Goal: Task Accomplishment & Management: Complete application form

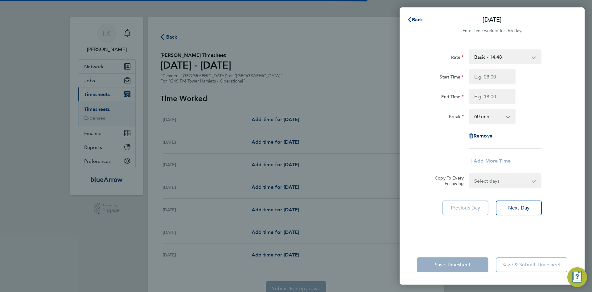
select select "60"
click at [420, 18] on span "Back" at bounding box center [417, 20] width 11 height 6
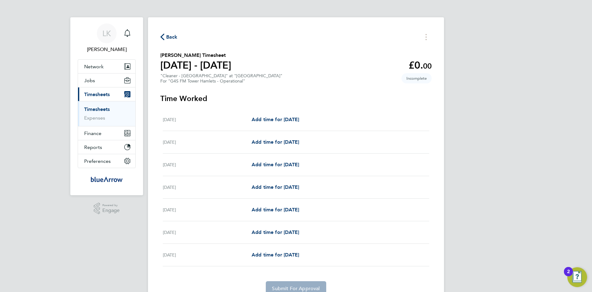
click at [93, 94] on span "Timesheets" at bounding box center [97, 94] width 26 height 6
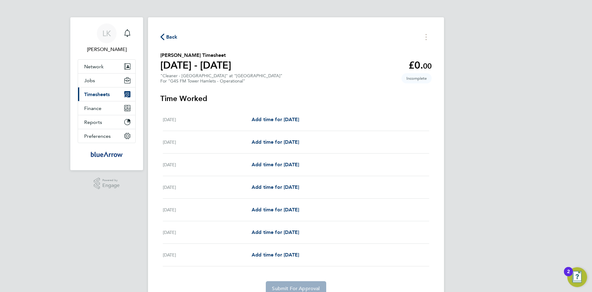
click at [93, 94] on span "Timesheets" at bounding box center [97, 94] width 26 height 6
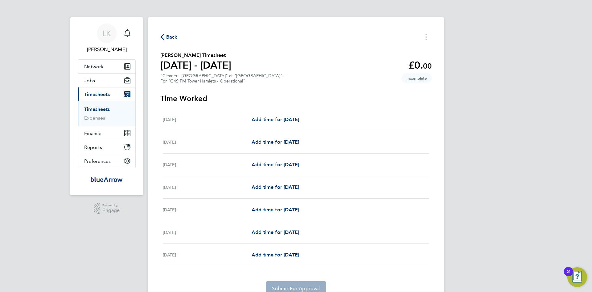
click at [102, 109] on link "Timesheets" at bounding box center [97, 109] width 26 height 6
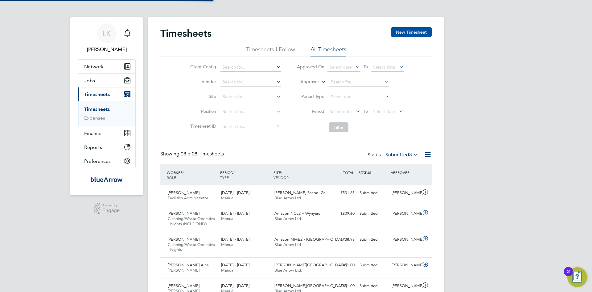
click at [400, 31] on button "New Timesheet" at bounding box center [411, 32] width 41 height 10
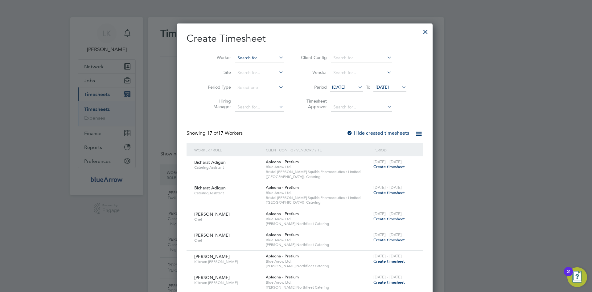
click at [235, 58] on input at bounding box center [259, 58] width 48 height 9
click at [247, 66] on li "Omobolaji [PERSON_NAME]" at bounding box center [252, 66] width 52 height 8
type input "[PERSON_NAME]"
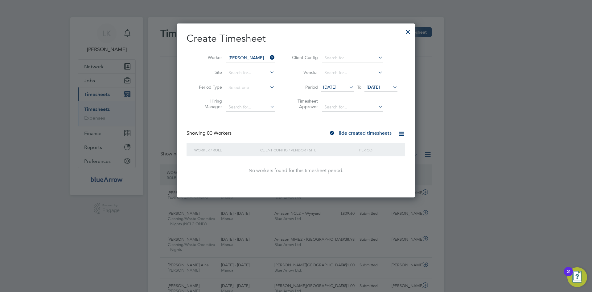
click at [380, 85] on span "[DATE]" at bounding box center [373, 87] width 13 height 6
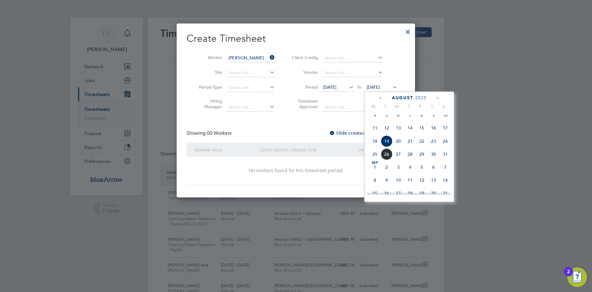
click at [445, 146] on span "24" at bounding box center [446, 141] width 12 height 12
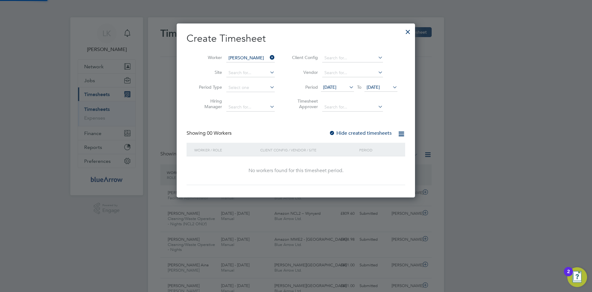
click at [348, 133] on label "Hide created timesheets" at bounding box center [360, 133] width 63 height 6
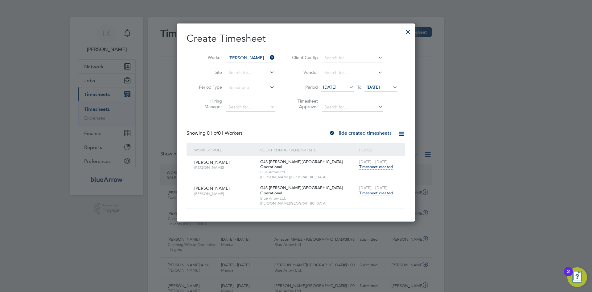
click at [376, 190] on span "Timesheet created" at bounding box center [376, 193] width 34 height 6
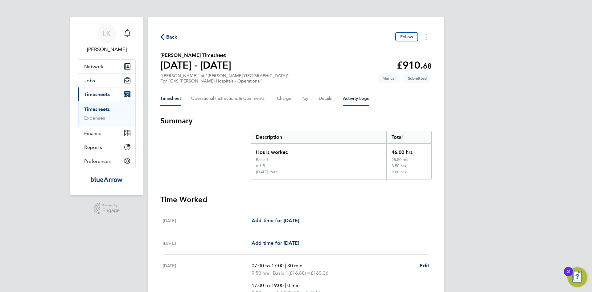
click at [352, 96] on Logs-tab "Activity Logs" at bounding box center [356, 98] width 26 height 15
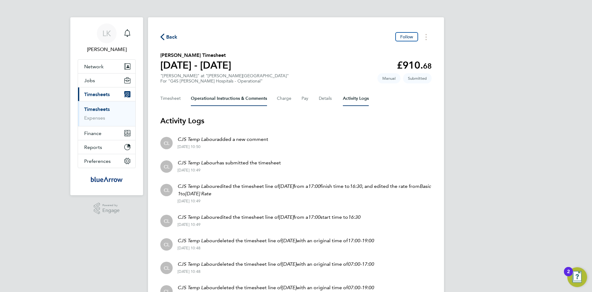
click at [213, 97] on Comments-tab "Operational Instructions & Comments" at bounding box center [229, 98] width 76 height 15
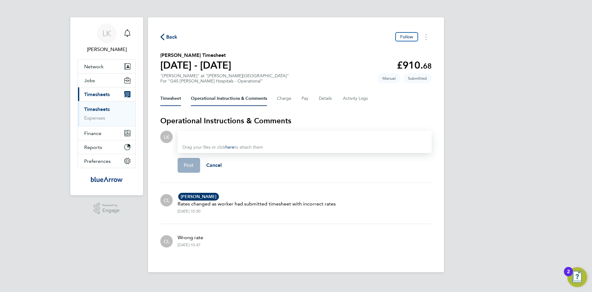
click at [171, 98] on button "Timesheet" at bounding box center [170, 98] width 21 height 15
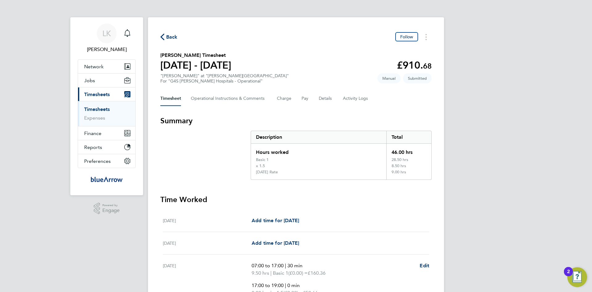
click at [168, 35] on span "Back" at bounding box center [171, 36] width 11 height 7
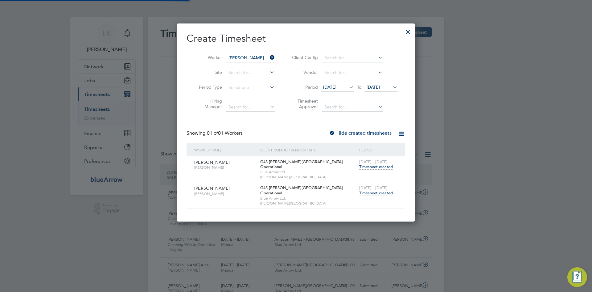
scroll to position [3, 3]
click at [248, 58] on input at bounding box center [250, 58] width 48 height 9
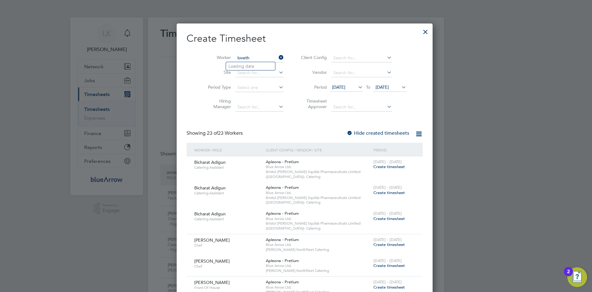
type input "Loveth [PERSON_NAME]"
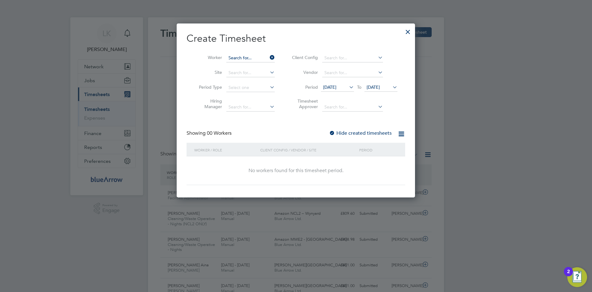
click at [257, 57] on input at bounding box center [250, 58] width 48 height 9
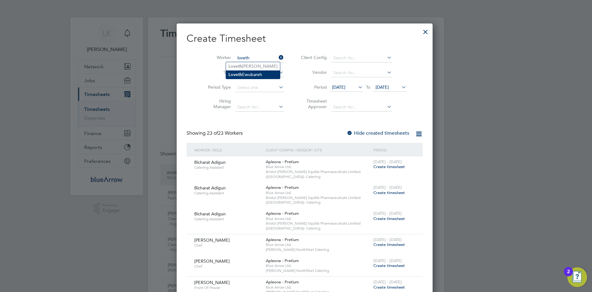
click at [242, 76] on li "Loveth Ewubareh" at bounding box center [253, 74] width 54 height 8
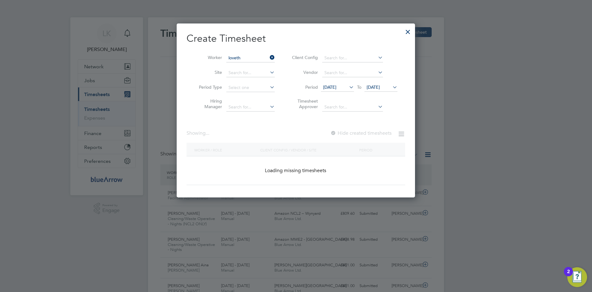
type input "Loveth Ewubareh"
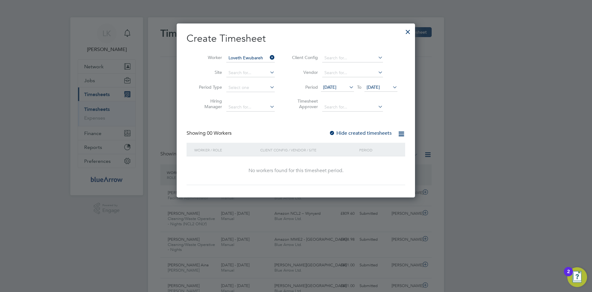
click at [361, 131] on label "Hide created timesheets" at bounding box center [360, 133] width 63 height 6
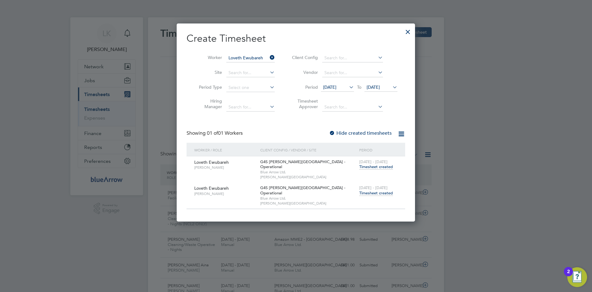
click at [370, 190] on span "Timesheet created" at bounding box center [376, 193] width 34 height 6
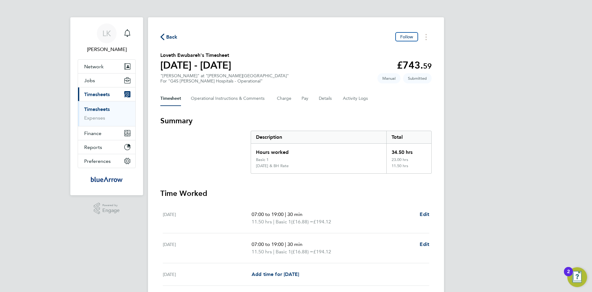
click at [169, 36] on span "Back" at bounding box center [171, 36] width 11 height 7
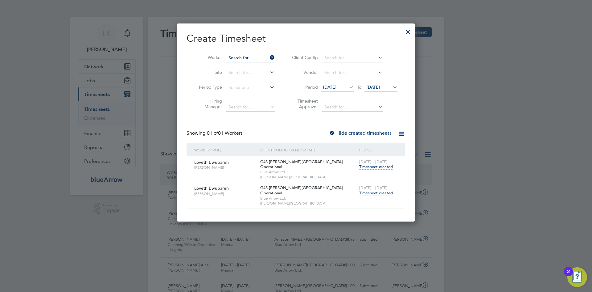
click at [252, 56] on input at bounding box center [250, 58] width 48 height 9
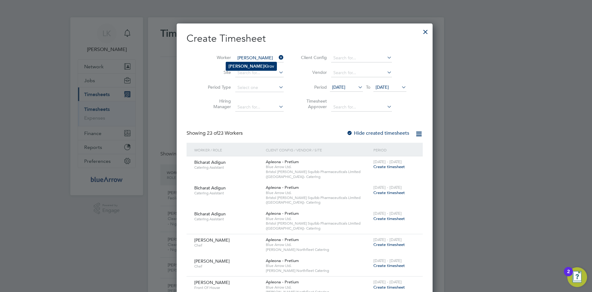
click at [241, 68] on li "[PERSON_NAME]" at bounding box center [251, 66] width 51 height 8
type input "[PERSON_NAME]"
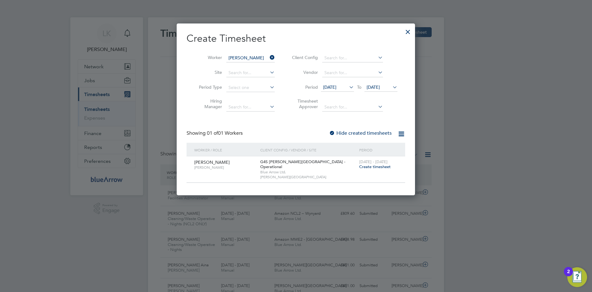
click at [351, 132] on label "Hide created timesheets" at bounding box center [360, 133] width 63 height 6
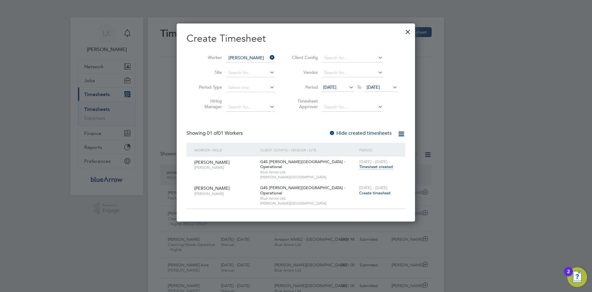
click at [371, 190] on span "Create timesheet" at bounding box center [374, 192] width 31 height 5
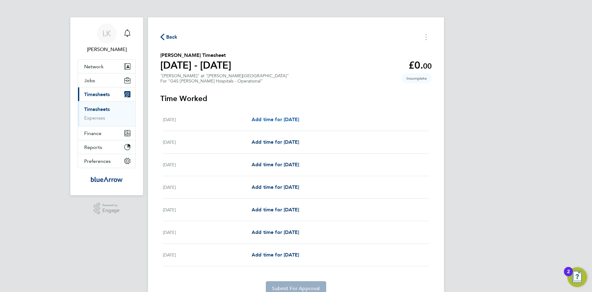
click at [265, 118] on span "Add time for [DATE]" at bounding box center [276, 119] width 48 height 6
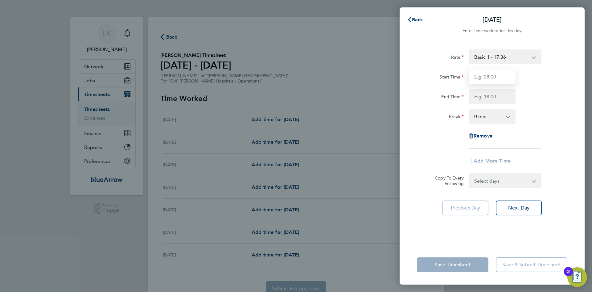
click at [499, 76] on input "Start Time" at bounding box center [492, 76] width 47 height 15
type input "07:00"
click at [520, 245] on div "Save Timesheet Save & Submit Timesheet" at bounding box center [492, 264] width 185 height 39
drag, startPoint x: 493, startPoint y: 77, endPoint x: 457, endPoint y: 77, distance: 36.4
click at [457, 77] on div "Start Time 07:00" at bounding box center [492, 76] width 155 height 15
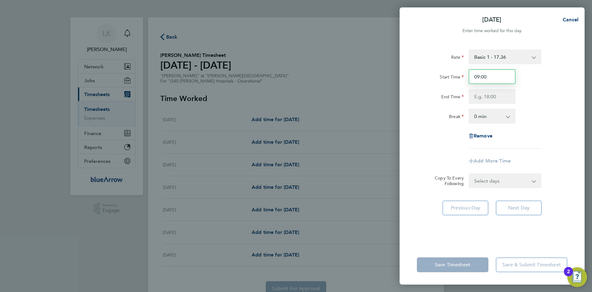
type input "09:00"
type input "17:00"
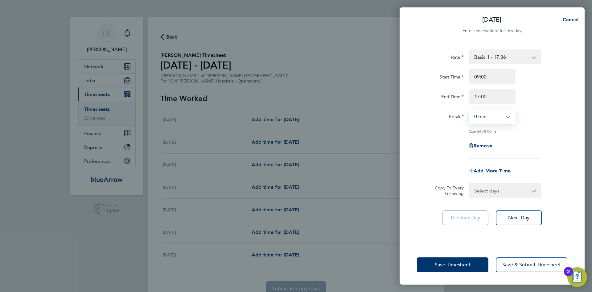
select select "60"
click at [528, 148] on div "Remove" at bounding box center [492, 145] width 155 height 15
click at [508, 216] on button "Next Day" at bounding box center [519, 217] width 46 height 15
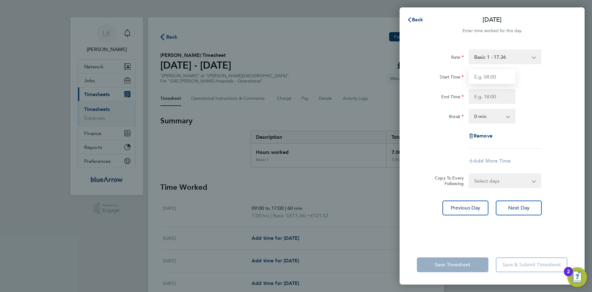
click at [483, 79] on input "Start Time" at bounding box center [492, 76] width 47 height 15
click at [418, 20] on span "Back" at bounding box center [417, 20] width 11 height 6
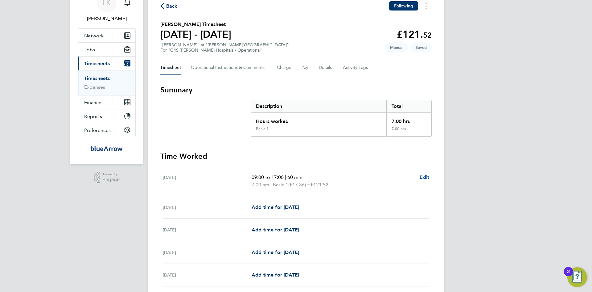
click at [426, 177] on span "Edit" at bounding box center [425, 177] width 10 height 6
select select "60"
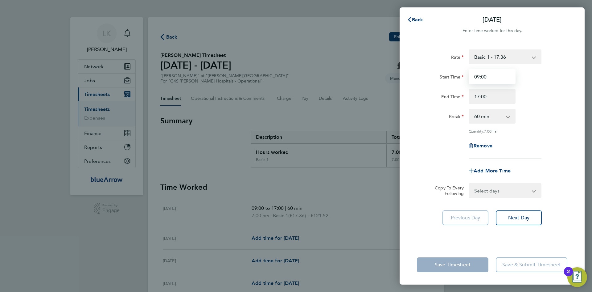
click at [494, 77] on input "09:00" at bounding box center [492, 76] width 47 height 15
drag, startPoint x: 491, startPoint y: 77, endPoint x: 466, endPoint y: 77, distance: 25.9
click at [466, 77] on div "Start Time 09:00" at bounding box center [492, 76] width 155 height 15
type input "10:00"
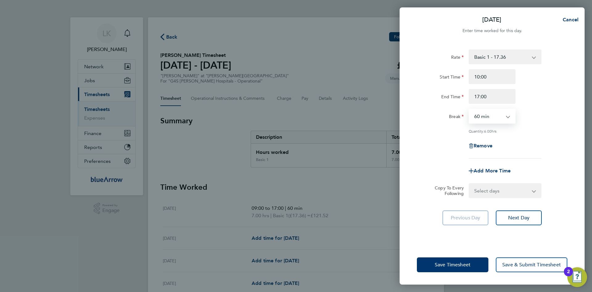
click at [477, 116] on select "0 min 15 min 30 min 45 min 60 min 75 min 90 min" at bounding box center [489, 116] width 38 height 14
select select "0"
click at [470, 109] on select "0 min 15 min 30 min 45 min 60 min 75 min 90 min" at bounding box center [489, 116] width 38 height 14
click at [588, 142] on div "[DATE] Cancel Enter time worked for this day. Rate Basic 1 - 17.36 Night Rate (…" at bounding box center [296, 146] width 592 height 292
click at [511, 213] on button "Next Day" at bounding box center [519, 217] width 46 height 15
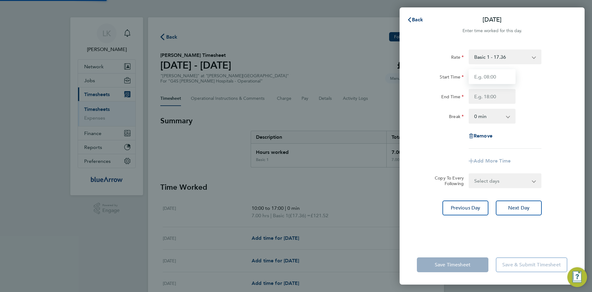
click at [485, 76] on input "Start Time" at bounding box center [492, 76] width 47 height 15
type input "09:00"
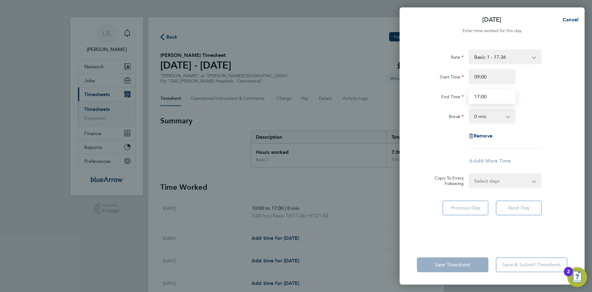
type input "17:00"
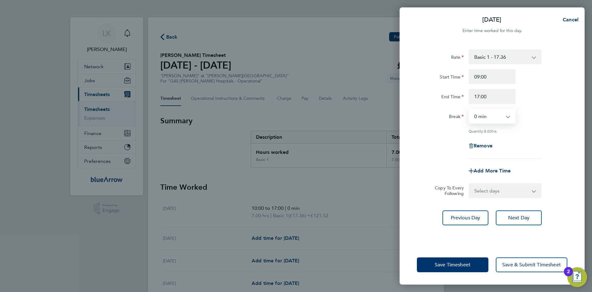
select select "30"
click at [532, 165] on div "Add More Time" at bounding box center [492, 170] width 155 height 15
click at [488, 191] on select "Select days Day Weekday (Mon-Fri) Weekend (Sat-Sun) [DATE] [DATE] [DATE] [DATE]…" at bounding box center [502, 191] width 65 height 14
select select "WEEKDAY"
click at [470, 184] on select "Select days Day Weekday (Mon-Fri) Weekend (Sat-Sun) [DATE] [DATE] [DATE] [DATE]…" at bounding box center [502, 191] width 65 height 14
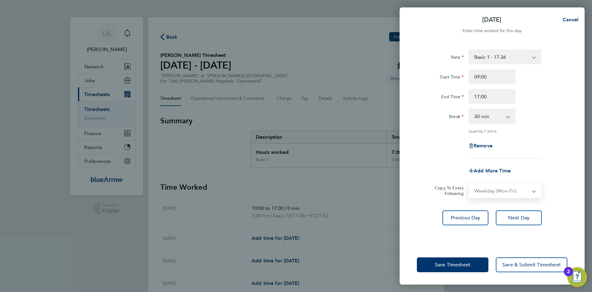
select select "[DATE]"
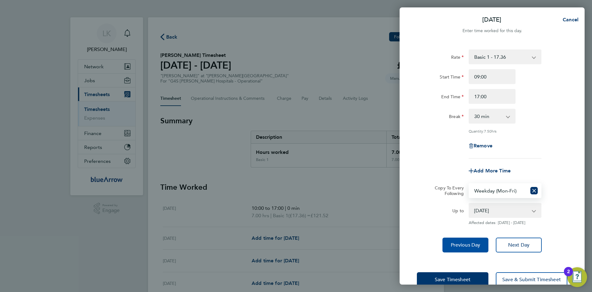
click at [467, 244] on span "Previous Day" at bounding box center [466, 245] width 30 height 6
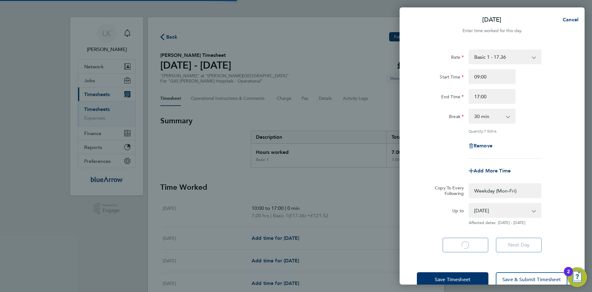
select select "0: null"
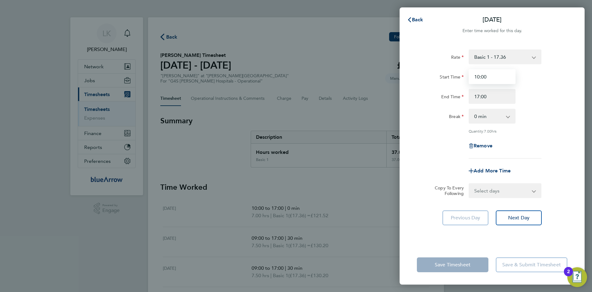
click at [480, 79] on input "10:00" at bounding box center [492, 76] width 47 height 15
drag, startPoint x: 487, startPoint y: 76, endPoint x: 482, endPoint y: 76, distance: 4.9
click at [482, 76] on input "09:00" at bounding box center [492, 76] width 47 height 15
type input "09:30"
click at [493, 114] on select "0 min 15 min 30 min 45 min 60 min 75 min 90 min" at bounding box center [489, 116] width 38 height 14
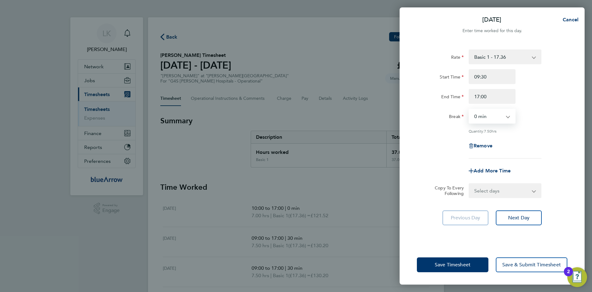
select select "30"
click at [470, 109] on select "0 min 15 min 30 min 45 min 60 min 75 min 90 min" at bounding box center [489, 116] width 38 height 14
click at [576, 149] on div "Rate Basic 1 - 17.36 Night Rate (8pm- 6 am) - 24.48 [DATE] & BH Rate - 31.77 [D…" at bounding box center [492, 143] width 185 height 203
click at [524, 268] on button "Save & Submit Timesheet" at bounding box center [532, 264] width 72 height 15
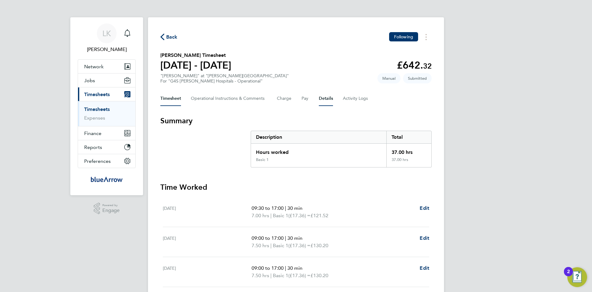
click at [325, 98] on button "Details" at bounding box center [326, 98] width 14 height 15
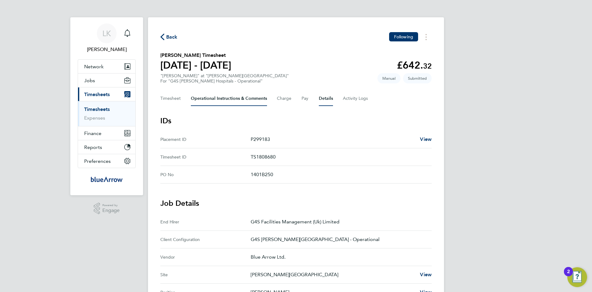
click at [211, 98] on Comments-tab "Operational Instructions & Comments" at bounding box center [229, 98] width 76 height 15
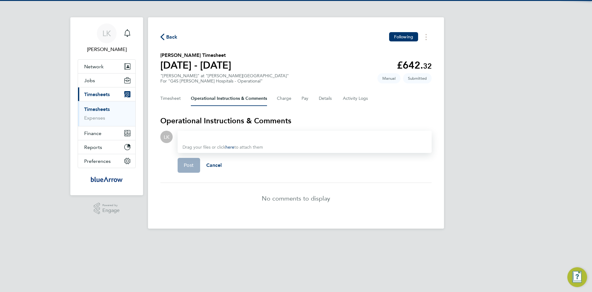
click at [212, 138] on div at bounding box center [305, 136] width 244 height 7
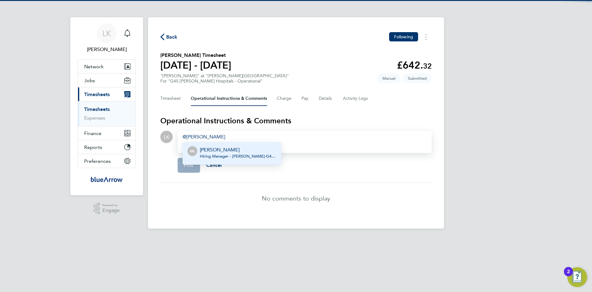
click at [221, 154] on span "Hiring Manager - [PERSON_NAME] - G4S Facilities Management (Uk) Limited" at bounding box center [238, 156] width 77 height 5
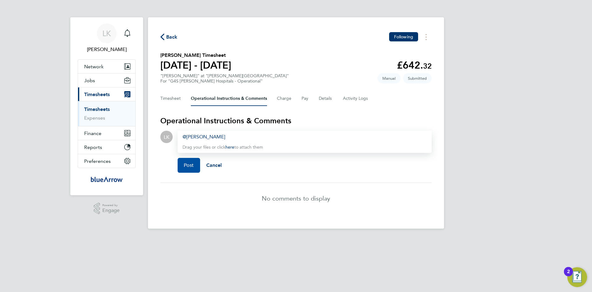
click at [183, 164] on button "Post" at bounding box center [189, 165] width 23 height 15
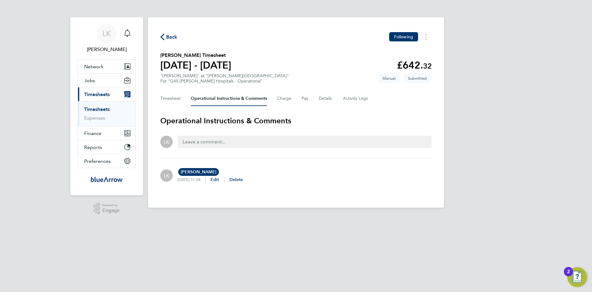
click at [170, 35] on span "Back" at bounding box center [171, 36] width 11 height 7
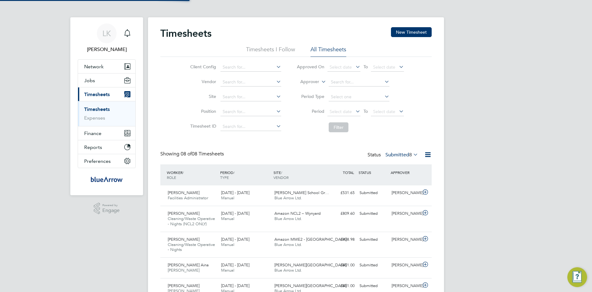
scroll to position [21, 54]
click at [407, 29] on button "New Timesheet" at bounding box center [411, 32] width 41 height 10
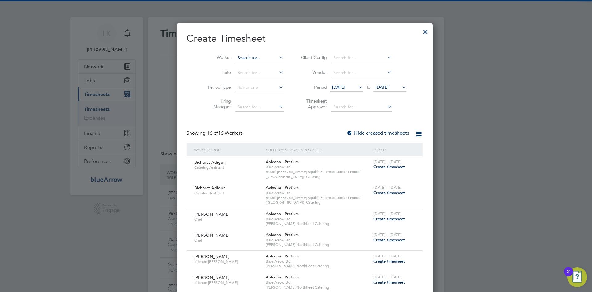
click at [235, 59] on input at bounding box center [259, 58] width 48 height 9
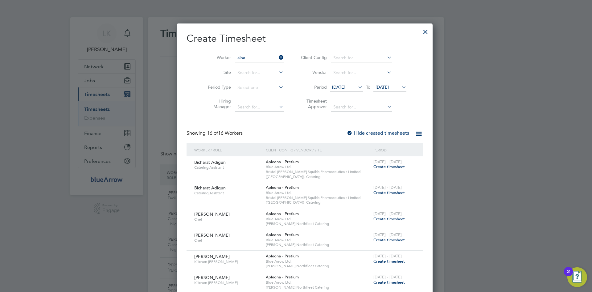
click at [244, 84] on li "[PERSON_NAME] Aina" at bounding box center [264, 82] width 76 height 8
type input "[PERSON_NAME] Aina"
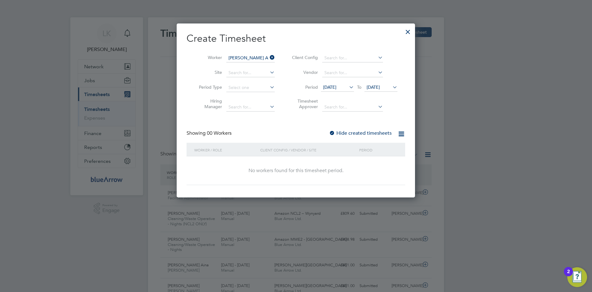
click at [377, 86] on span "[DATE]" at bounding box center [373, 87] width 13 height 6
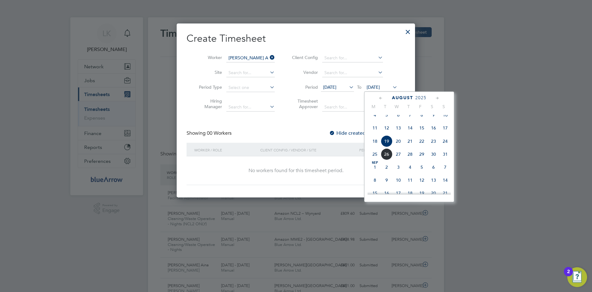
click at [446, 147] on span "24" at bounding box center [446, 141] width 12 height 12
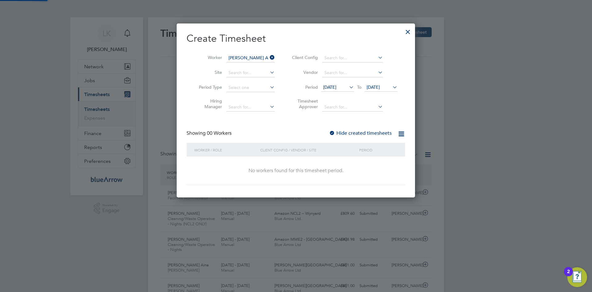
click at [359, 133] on label "Hide created timesheets" at bounding box center [360, 133] width 63 height 6
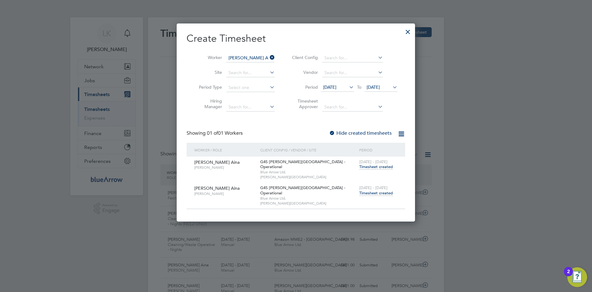
click at [374, 190] on span "Timesheet created" at bounding box center [376, 193] width 34 height 6
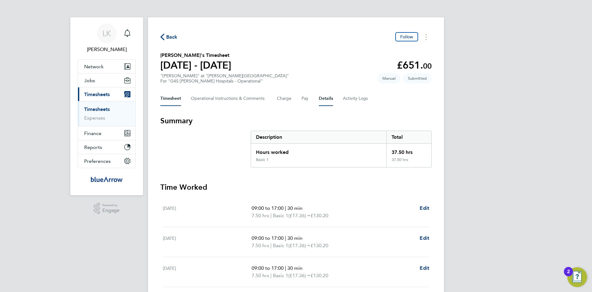
click at [329, 99] on button "Details" at bounding box center [326, 98] width 14 height 15
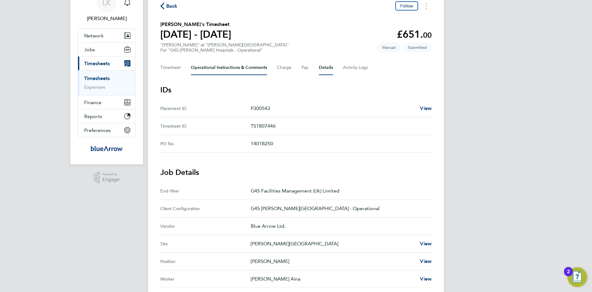
click at [207, 69] on Comments-tab "Operational Instructions & Comments" at bounding box center [229, 67] width 76 height 15
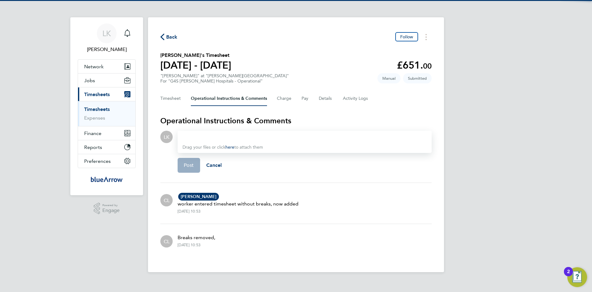
click at [192, 135] on div at bounding box center [305, 136] width 244 height 7
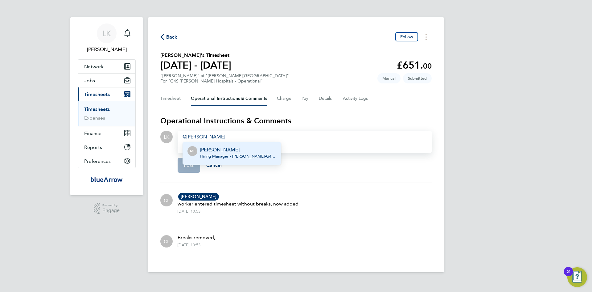
click at [224, 154] on span "Hiring Manager - [PERSON_NAME] - G4S Facilities Management (Uk) Limited" at bounding box center [238, 156] width 77 height 5
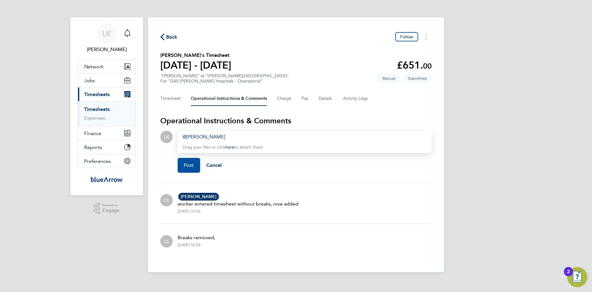
click at [187, 165] on span "Post" at bounding box center [189, 165] width 10 height 6
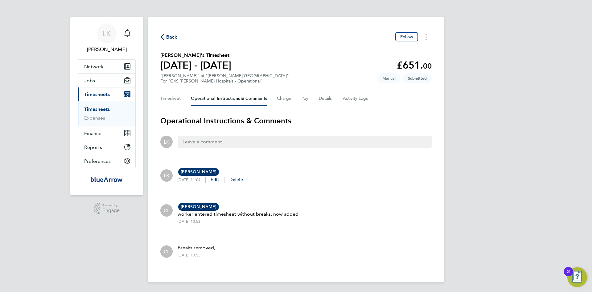
click at [169, 38] on span "Back" at bounding box center [171, 36] width 11 height 7
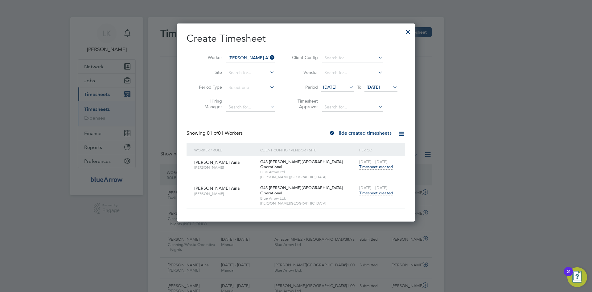
click at [409, 31] on div at bounding box center [408, 30] width 11 height 11
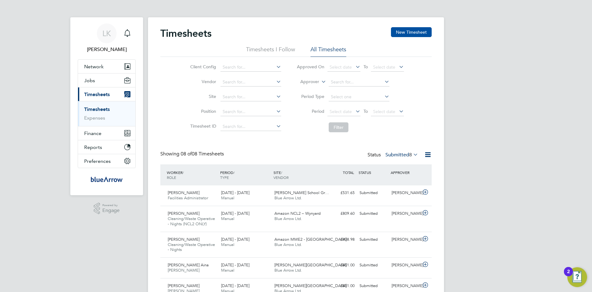
click at [405, 29] on button "New Timesheet" at bounding box center [411, 32] width 41 height 10
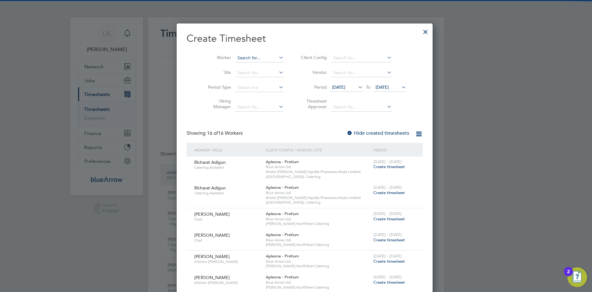
click at [250, 59] on input at bounding box center [259, 58] width 48 height 9
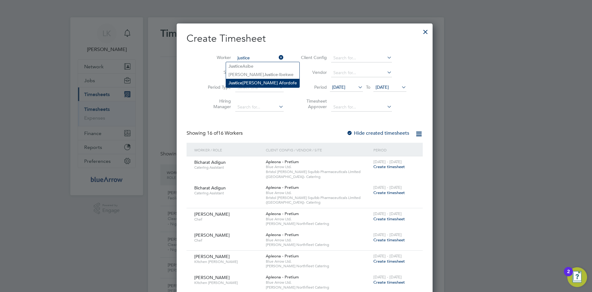
click at [256, 81] on li "[PERSON_NAME]" at bounding box center [262, 83] width 73 height 8
type input "[PERSON_NAME]"
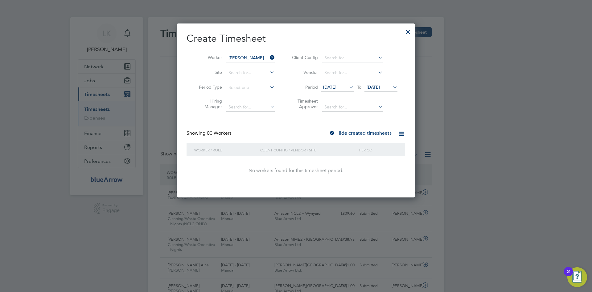
click at [380, 86] on span "[DATE]" at bounding box center [373, 87] width 13 height 6
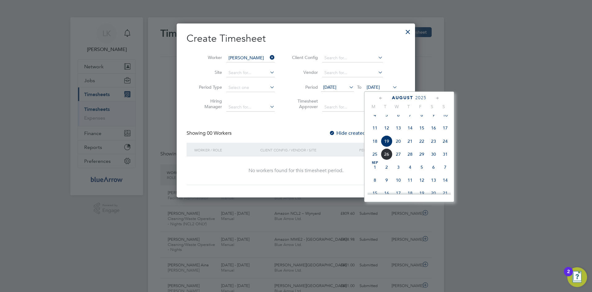
click at [447, 144] on span "24" at bounding box center [446, 141] width 12 height 12
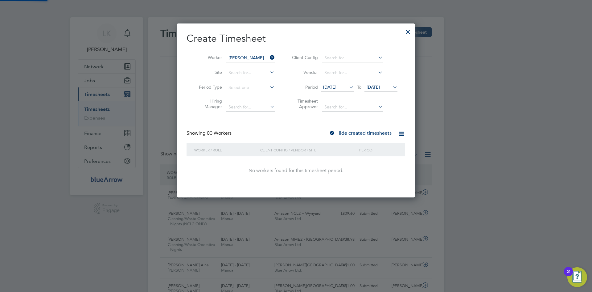
click at [341, 132] on label "Hide created timesheets" at bounding box center [360, 133] width 63 height 6
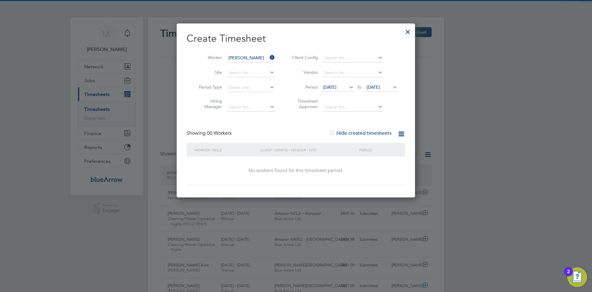
click at [341, 132] on label "Hide created timesheets" at bounding box center [360, 133] width 63 height 6
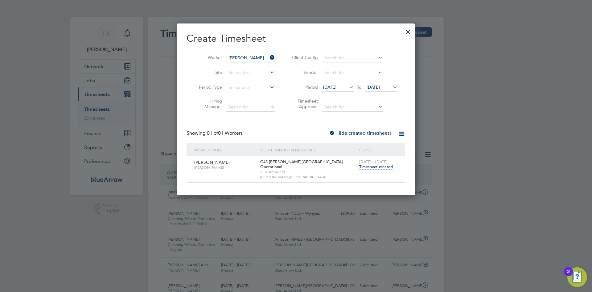
click at [341, 132] on label "Hide created timesheets" at bounding box center [360, 133] width 63 height 6
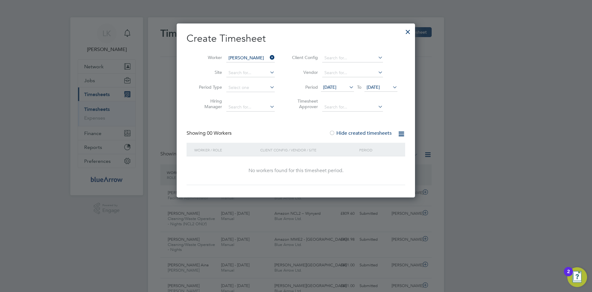
click at [341, 132] on label "Hide created timesheets" at bounding box center [360, 133] width 63 height 6
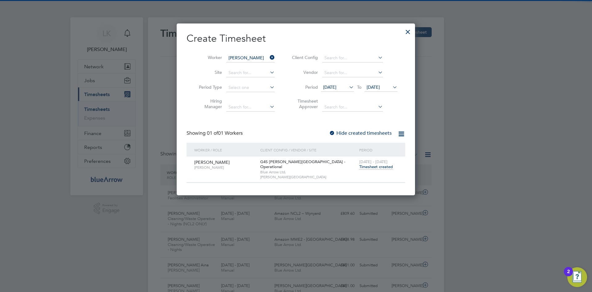
click at [368, 167] on span "Timesheet created" at bounding box center [376, 167] width 34 height 6
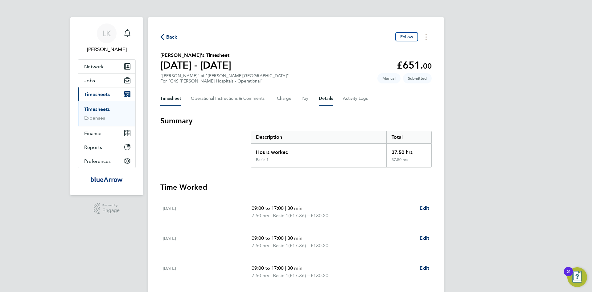
click at [326, 97] on button "Details" at bounding box center [326, 98] width 14 height 15
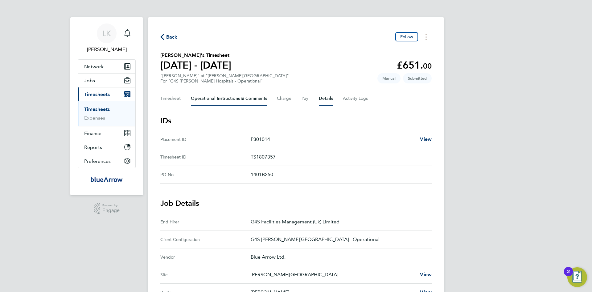
click at [221, 97] on Comments-tab "Operational Instructions & Comments" at bounding box center [229, 98] width 76 height 15
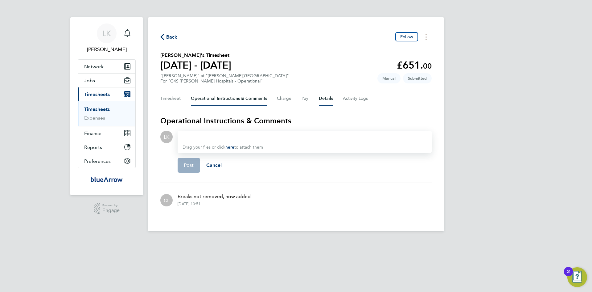
click at [327, 98] on button "Details" at bounding box center [326, 98] width 14 height 15
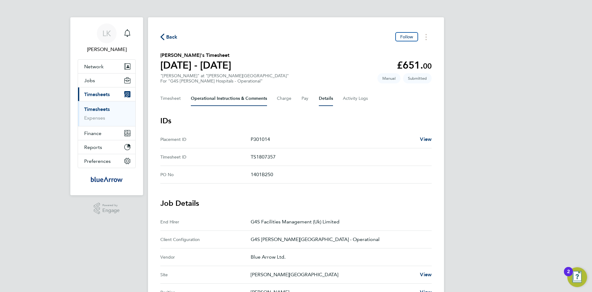
click at [231, 98] on Comments-tab "Operational Instructions & Comments" at bounding box center [229, 98] width 76 height 15
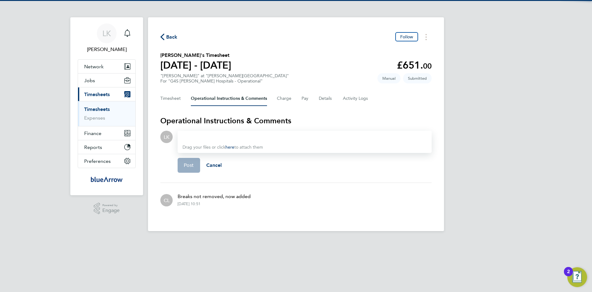
click at [194, 139] on div at bounding box center [305, 136] width 244 height 7
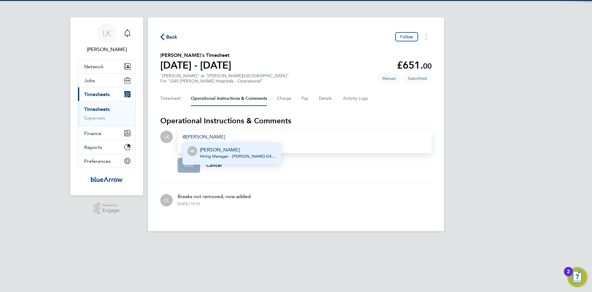
click at [221, 151] on p "[PERSON_NAME]" at bounding box center [238, 149] width 77 height 7
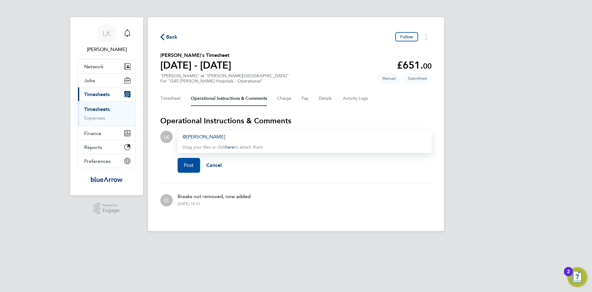
click at [188, 163] on span "Post" at bounding box center [189, 165] width 10 height 6
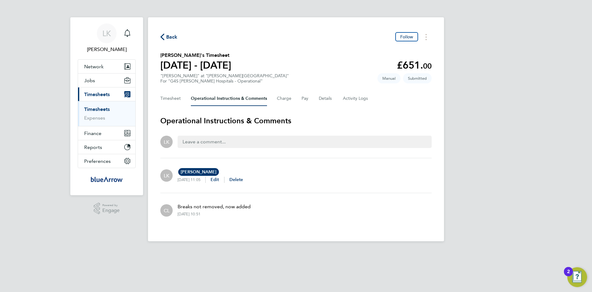
drag, startPoint x: 172, startPoint y: 35, endPoint x: 209, endPoint y: 40, distance: 38.0
click at [172, 35] on span "Back" at bounding box center [171, 36] width 11 height 7
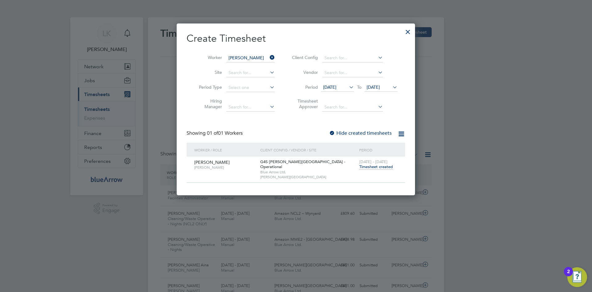
click at [269, 58] on icon at bounding box center [269, 57] width 0 height 9
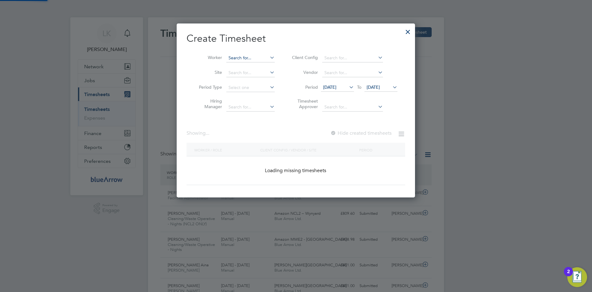
click at [239, 58] on input at bounding box center [250, 58] width 48 height 9
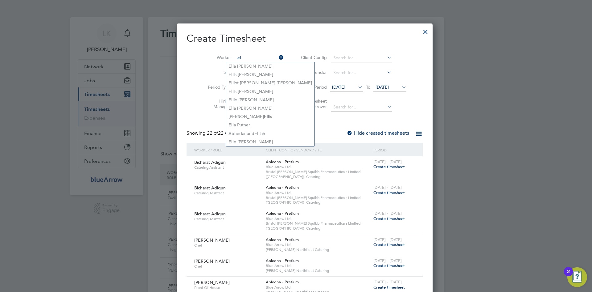
type input "e"
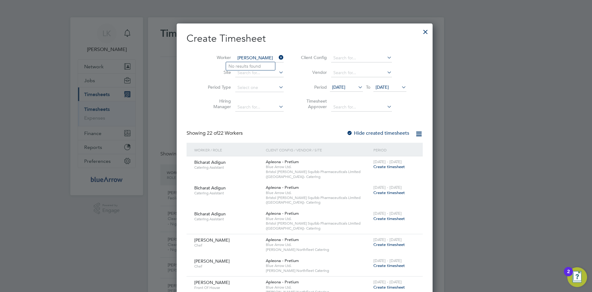
type input "[PERSON_NAME]"
click at [278, 56] on icon at bounding box center [278, 57] width 0 height 9
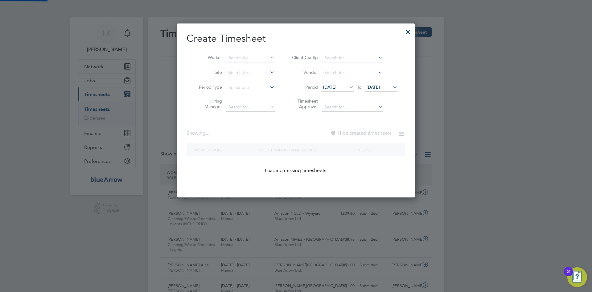
click at [406, 30] on div at bounding box center [408, 30] width 11 height 11
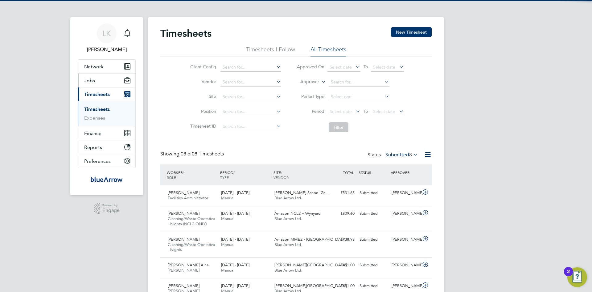
click at [93, 81] on span "Jobs" at bounding box center [89, 80] width 11 height 6
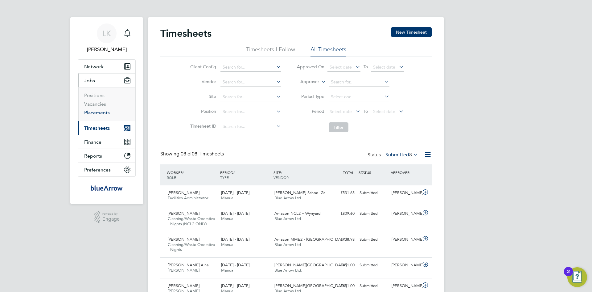
click at [97, 114] on link "Placements" at bounding box center [97, 113] width 26 height 6
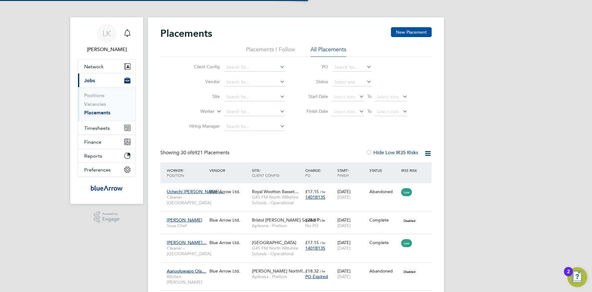
click at [404, 34] on button "New Placement" at bounding box center [411, 32] width 41 height 10
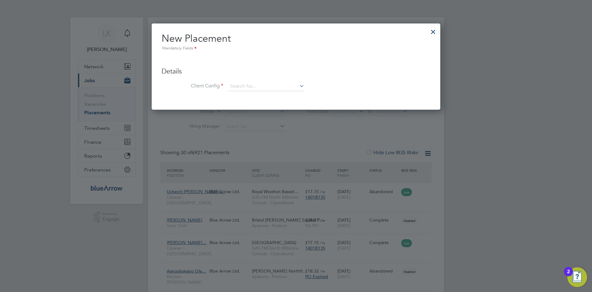
click at [434, 30] on div at bounding box center [433, 30] width 11 height 11
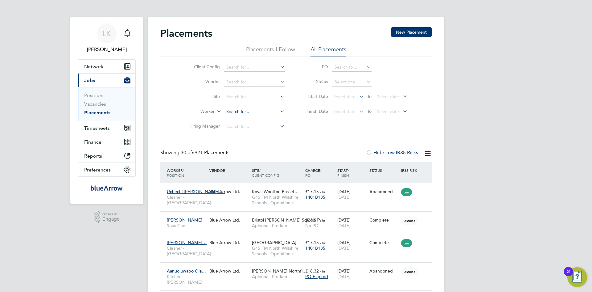
click at [235, 113] on input at bounding box center [254, 111] width 61 height 9
type input "[PERSON_NAME]"
click at [279, 110] on icon at bounding box center [279, 111] width 0 height 9
click at [310, 124] on div "Client Config Vendor Site Worker Hiring Manager PO Status Start Date Select dat…" at bounding box center [295, 95] width 271 height 77
click at [94, 128] on span "Timesheets" at bounding box center [97, 128] width 26 height 6
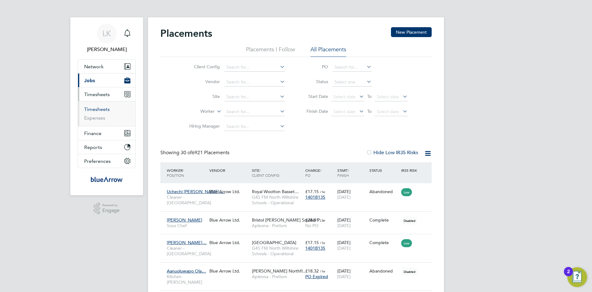
click at [94, 108] on link "Timesheets" at bounding box center [97, 109] width 26 height 6
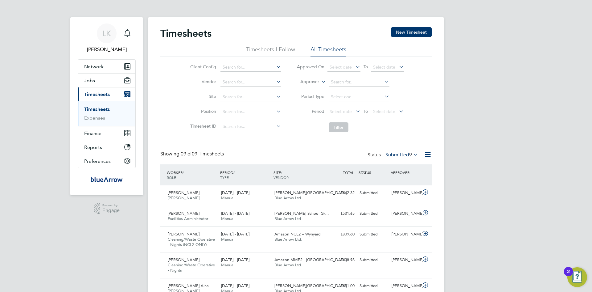
click at [412, 155] on icon at bounding box center [412, 154] width 0 height 9
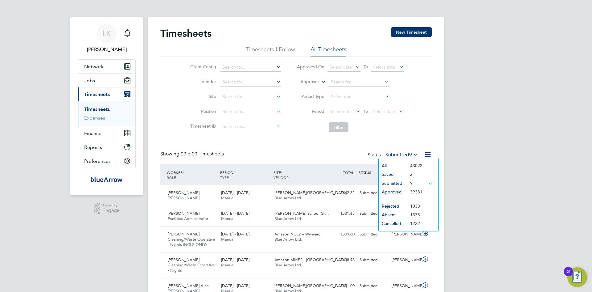
click at [391, 191] on li "Approved" at bounding box center [393, 191] width 28 height 9
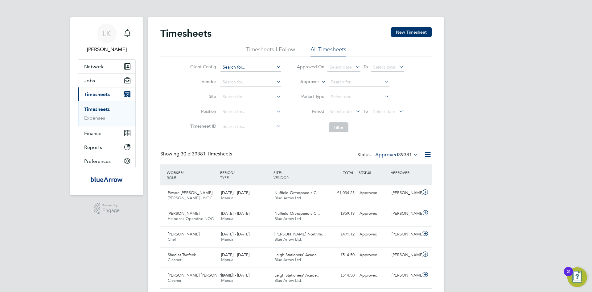
click at [246, 67] on input at bounding box center [251, 67] width 61 height 9
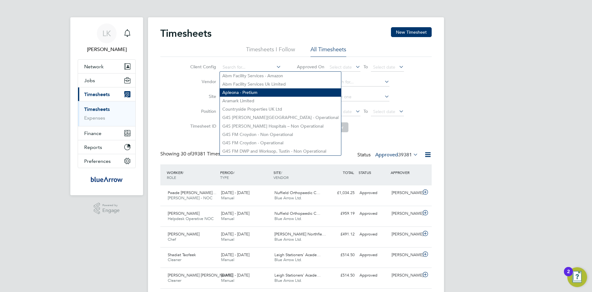
click at [248, 91] on li "Apleona - Pretium" at bounding box center [280, 92] width 121 height 8
type input "Apleona - Pretium"
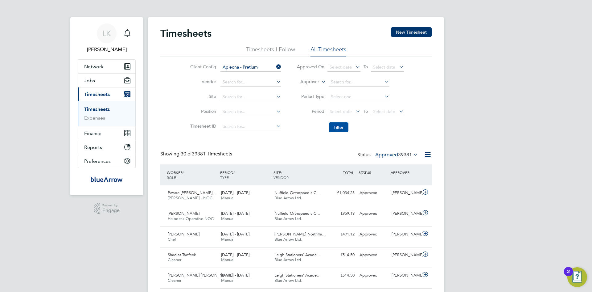
click at [338, 125] on button "Filter" at bounding box center [339, 127] width 20 height 10
click at [336, 110] on span "Select date" at bounding box center [341, 112] width 22 height 6
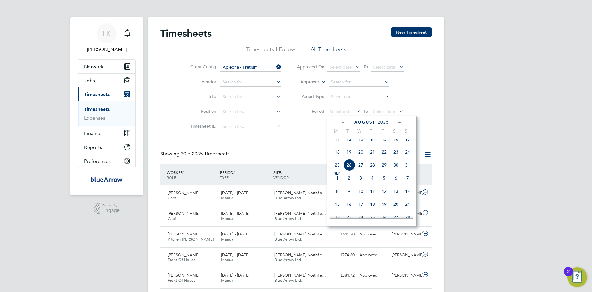
click at [304, 126] on li "Filter" at bounding box center [350, 127] width 123 height 16
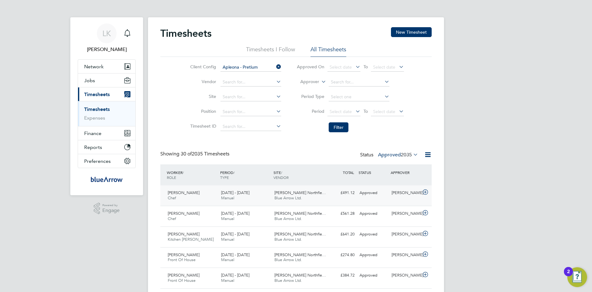
click at [426, 193] on icon at bounding box center [426, 191] width 8 height 5
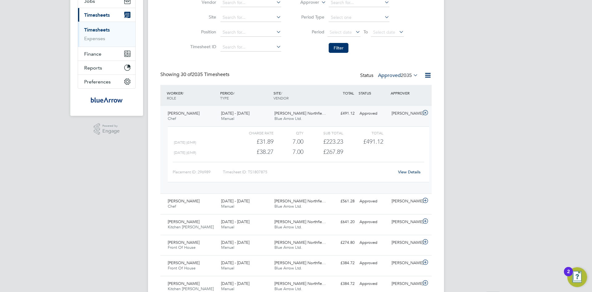
scroll to position [123, 0]
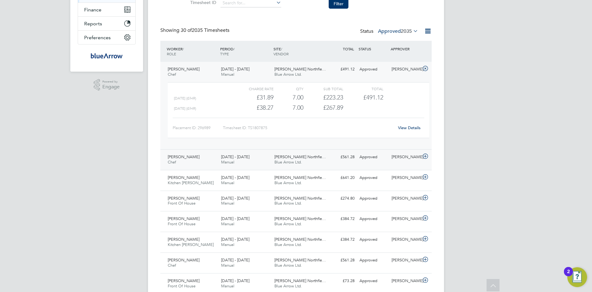
click at [424, 157] on icon at bounding box center [426, 156] width 8 height 5
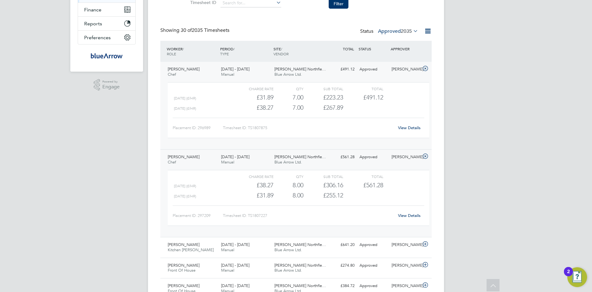
scroll to position [0, 0]
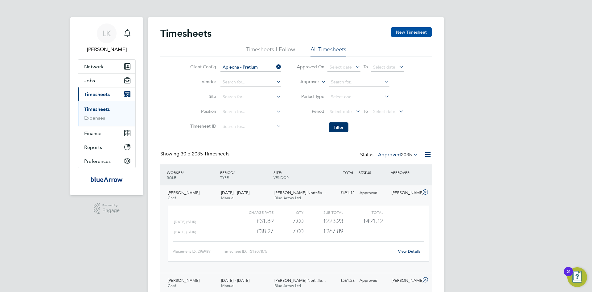
click at [417, 31] on button "New Timesheet" at bounding box center [411, 32] width 41 height 10
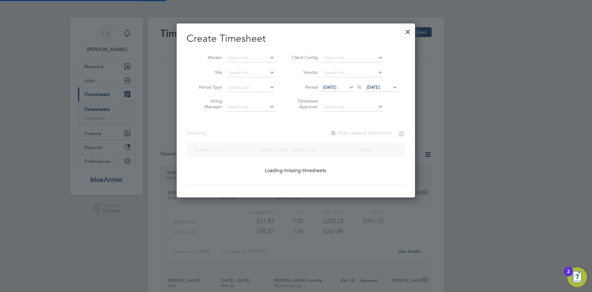
scroll to position [602, 239]
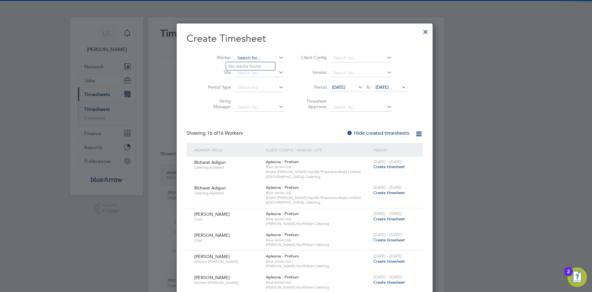
click at [244, 59] on input at bounding box center [259, 58] width 48 height 9
type input "[PERSON_NAME]"
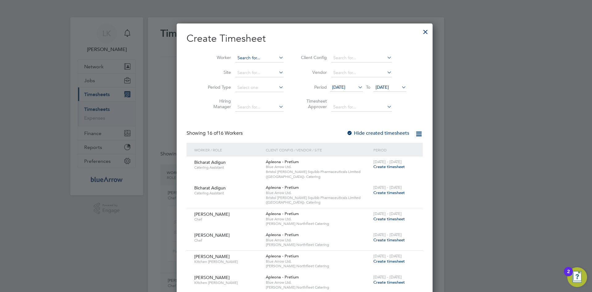
click at [244, 59] on input at bounding box center [259, 58] width 48 height 9
type input "[PERSON_NAME]"
click at [266, 64] on b "[PERSON_NAME]" at bounding box center [284, 66] width 36 height 5
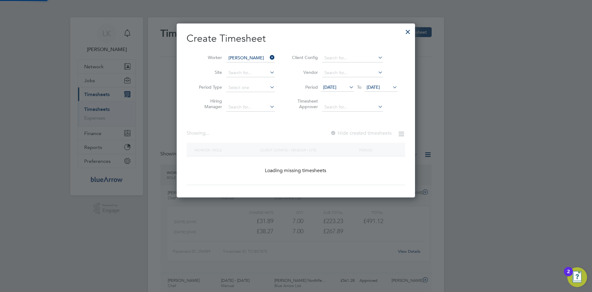
scroll to position [174, 239]
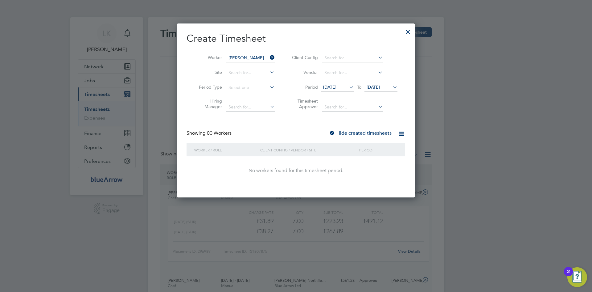
click at [348, 132] on label "Hide created timesheets" at bounding box center [360, 133] width 63 height 6
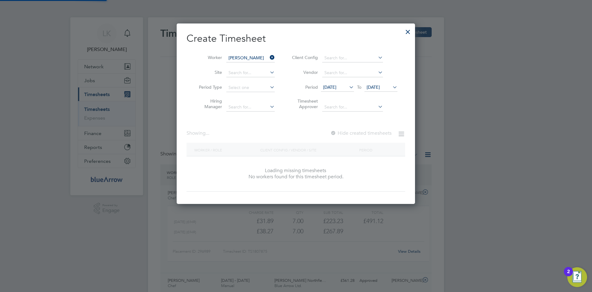
scroll to position [166, 239]
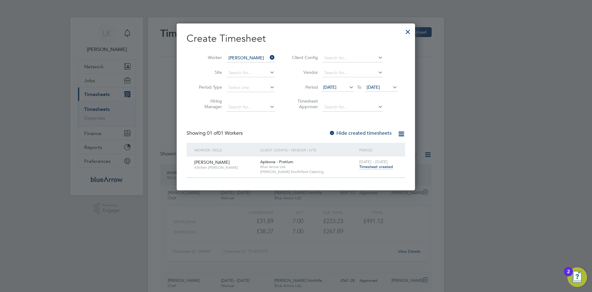
click at [380, 86] on span "[DATE]" at bounding box center [373, 87] width 13 height 6
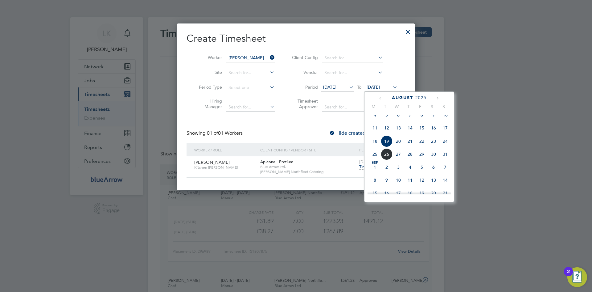
click at [446, 147] on span "24" at bounding box center [446, 141] width 12 height 12
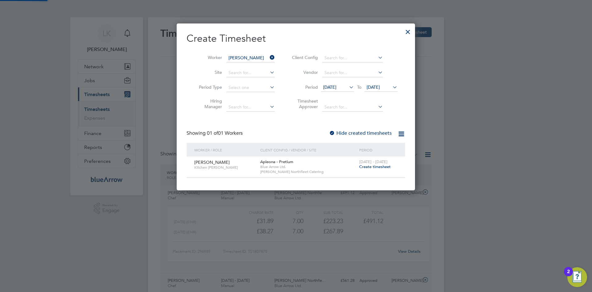
scroll to position [166, 239]
click at [372, 166] on span "Create timesheet" at bounding box center [374, 166] width 31 height 5
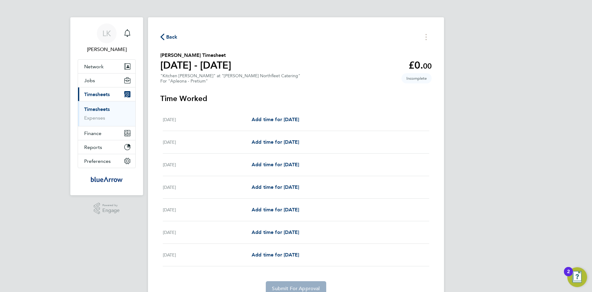
click at [168, 35] on span "Back" at bounding box center [171, 36] width 11 height 7
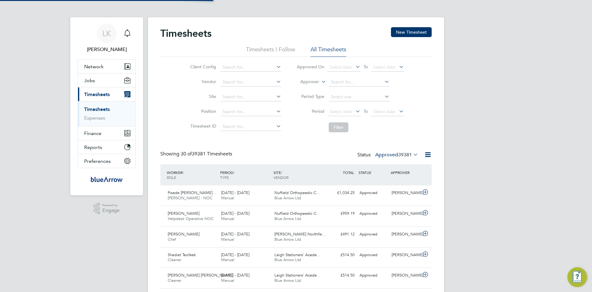
scroll to position [16, 54]
click at [404, 32] on button "New Timesheet" at bounding box center [411, 32] width 41 height 10
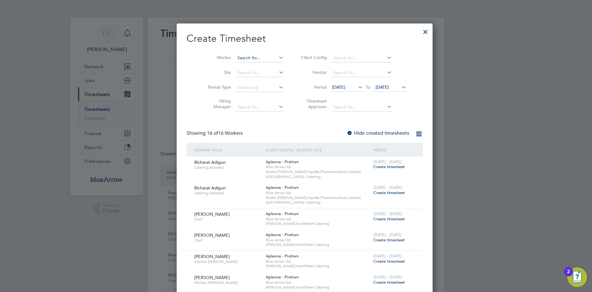
click at [240, 57] on input at bounding box center [259, 58] width 48 height 9
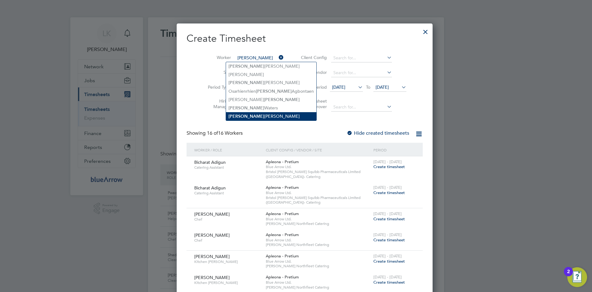
click at [254, 112] on li "[PERSON_NAME]" at bounding box center [271, 116] width 90 height 8
type input "[PERSON_NAME]"
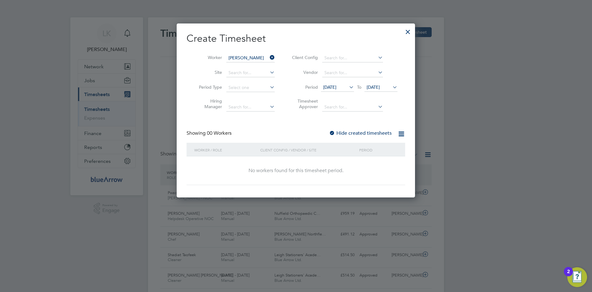
click at [357, 131] on label "Hide created timesheets" at bounding box center [360, 133] width 63 height 6
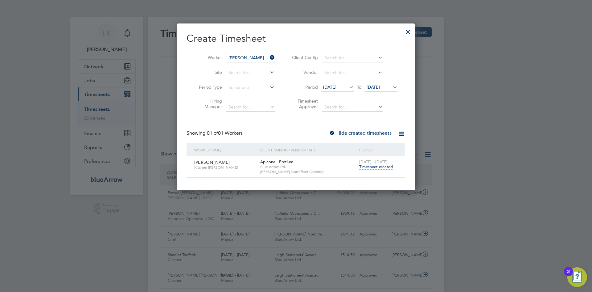
click at [375, 166] on span "Timesheet created" at bounding box center [376, 167] width 34 height 6
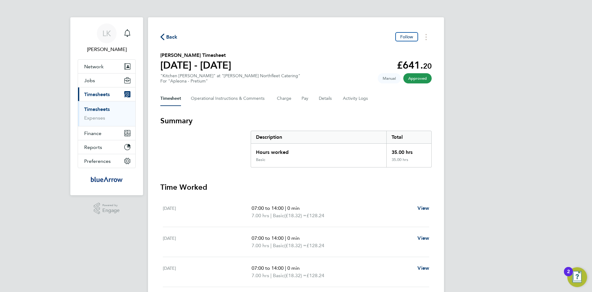
click at [107, 94] on span "Timesheets" at bounding box center [97, 94] width 26 height 6
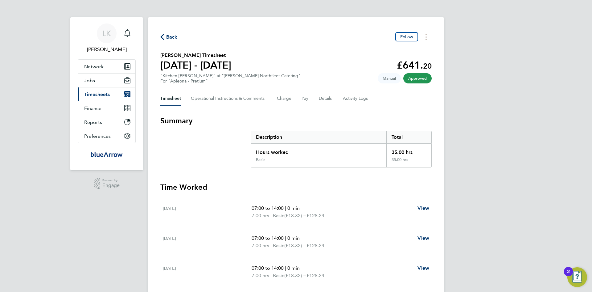
click at [107, 94] on span "Timesheets" at bounding box center [97, 94] width 26 height 6
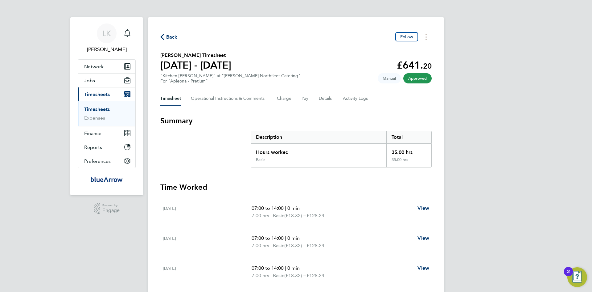
click at [105, 110] on link "Timesheets" at bounding box center [97, 109] width 26 height 6
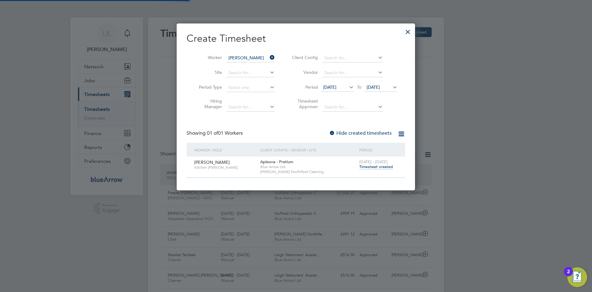
scroll to position [16, 54]
click at [405, 31] on div at bounding box center [408, 30] width 11 height 11
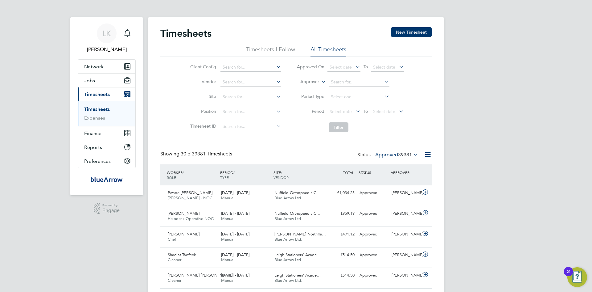
click at [275, 67] on icon at bounding box center [275, 66] width 0 height 9
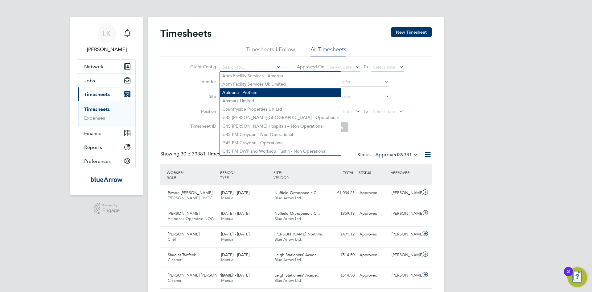
click at [248, 93] on li "Apleona - Pretium" at bounding box center [280, 92] width 121 height 8
type input "Apleona - Pretium"
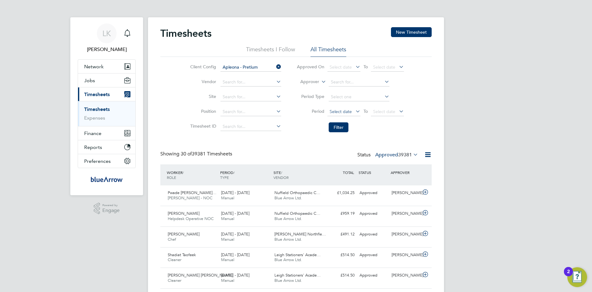
click at [336, 112] on span "Select date" at bounding box center [341, 112] width 22 height 6
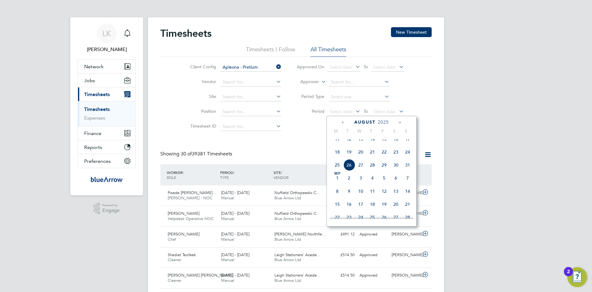
click at [339, 155] on span "18" at bounding box center [338, 152] width 12 height 12
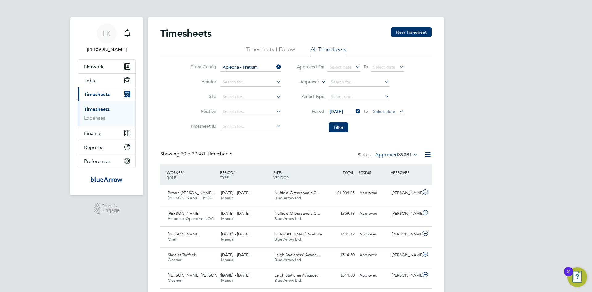
click at [390, 110] on span "Select date" at bounding box center [384, 112] width 22 height 6
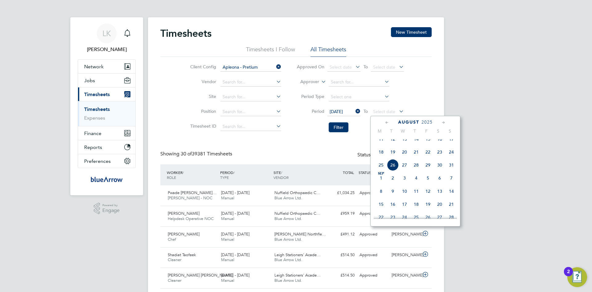
click at [453, 157] on span "24" at bounding box center [452, 152] width 12 height 12
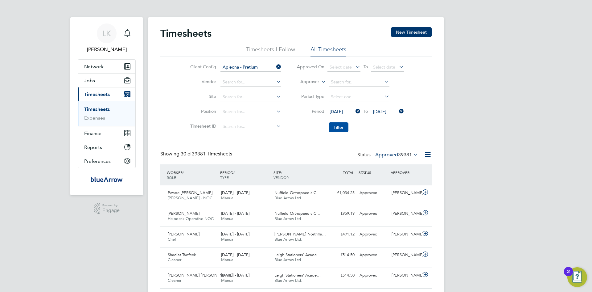
click at [336, 126] on button "Filter" at bounding box center [339, 127] width 20 height 10
click at [425, 191] on icon at bounding box center [426, 191] width 8 height 5
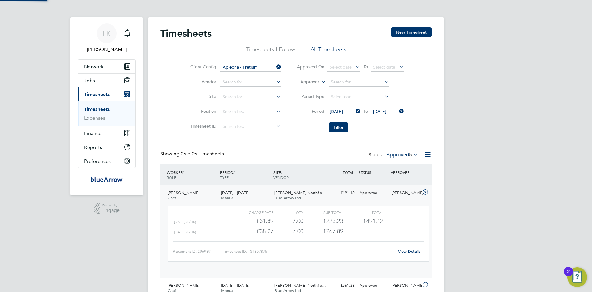
scroll to position [10, 60]
click at [409, 251] on link "View Details" at bounding box center [409, 250] width 23 height 5
click at [424, 192] on icon at bounding box center [426, 191] width 8 height 5
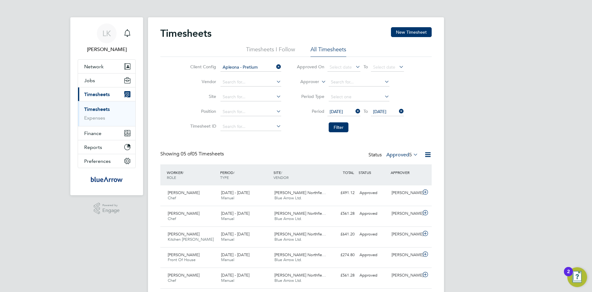
click at [275, 65] on icon at bounding box center [275, 66] width 0 height 9
click at [249, 66] on input at bounding box center [251, 67] width 61 height 9
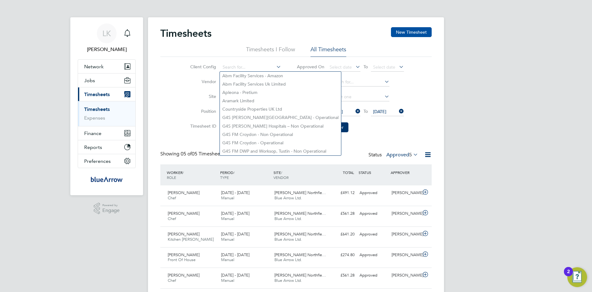
click at [415, 31] on button "New Timesheet" at bounding box center [411, 32] width 41 height 10
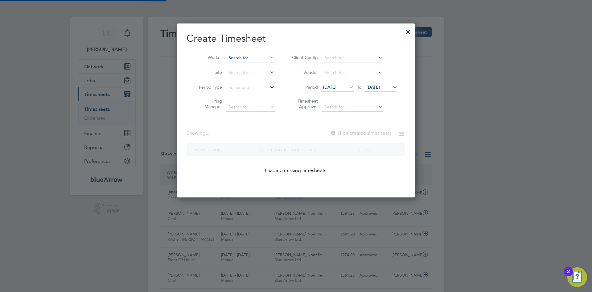
scroll to position [602, 239]
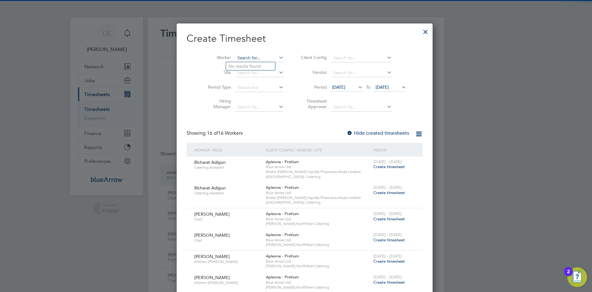
click at [235, 56] on input at bounding box center [259, 58] width 48 height 9
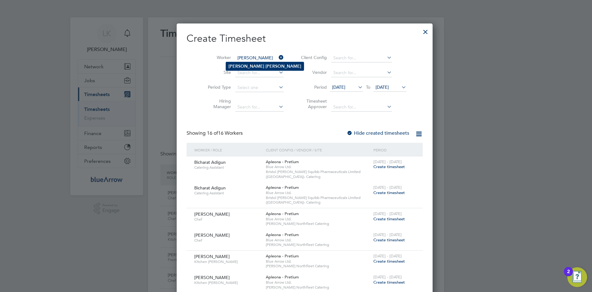
click at [266, 68] on b "[PERSON_NAME]" at bounding box center [284, 66] width 36 height 5
type input "[PERSON_NAME]"
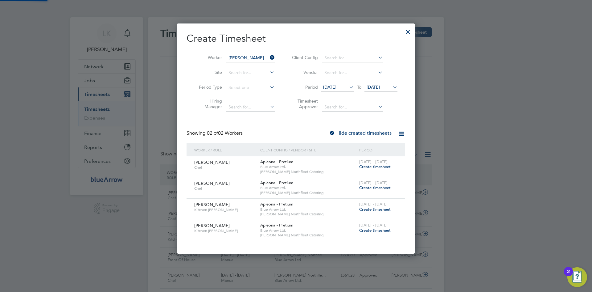
scroll to position [230, 239]
click at [347, 131] on label "Hide created timesheets" at bounding box center [360, 133] width 63 height 6
click at [378, 86] on span "[DATE]" at bounding box center [373, 87] width 13 height 6
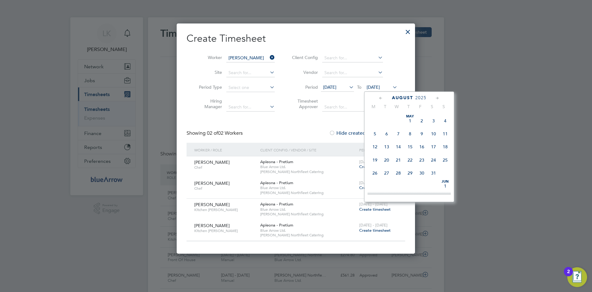
scroll to position [227, 0]
click at [443, 147] on span "24" at bounding box center [446, 141] width 12 height 12
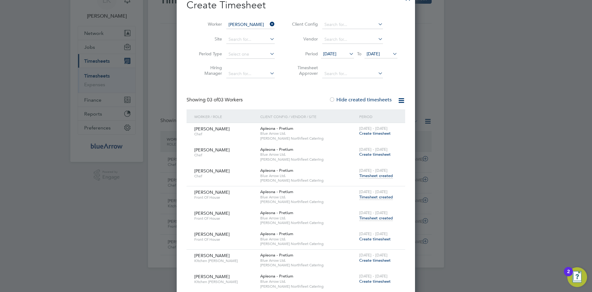
scroll to position [67, 0]
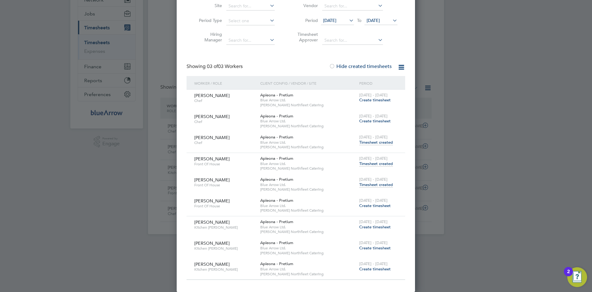
click at [375, 139] on span "Timesheet created" at bounding box center [376, 142] width 34 height 6
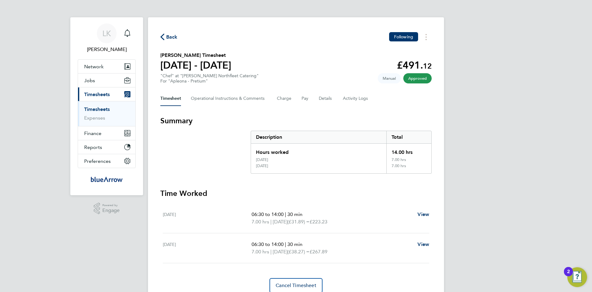
click at [173, 34] on span "Back" at bounding box center [171, 36] width 11 height 7
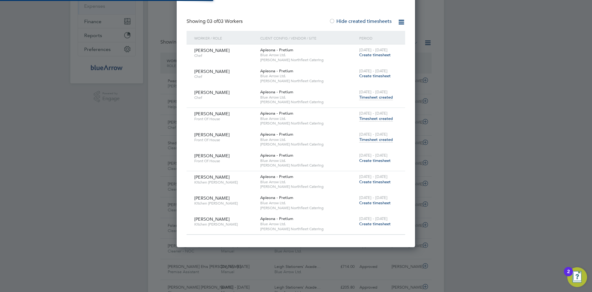
scroll to position [3, 3]
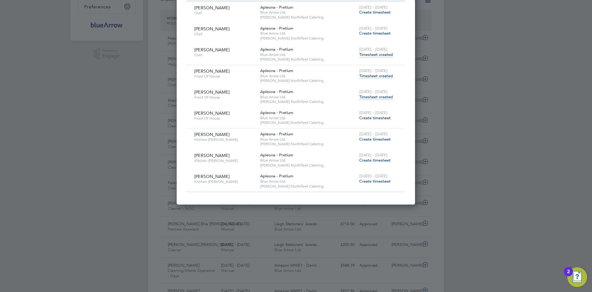
click at [365, 118] on span "Create timesheet" at bounding box center [374, 117] width 31 height 5
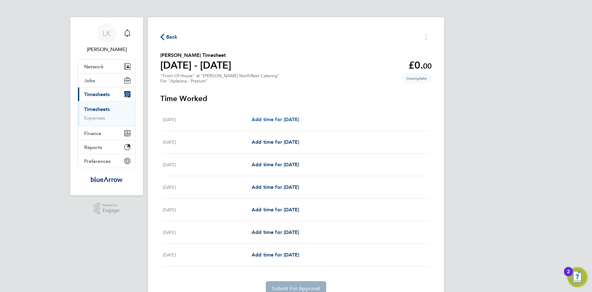
click at [280, 116] on link "Add time for [DATE]" at bounding box center [276, 119] width 48 height 7
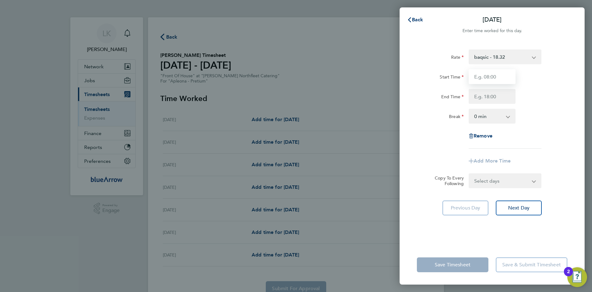
click at [504, 75] on input "Start Time" at bounding box center [492, 76] width 47 height 15
click at [493, 77] on input "Start Time" at bounding box center [492, 76] width 47 height 15
type input "06:30"
type input "14:00"
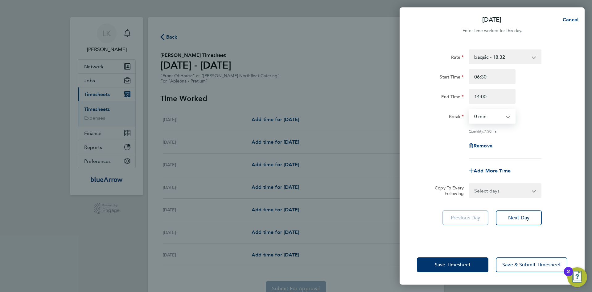
click at [479, 115] on select "0 min 15 min 30 min 45 min 60 min 75 min 90 min" at bounding box center [489, 116] width 38 height 14
select select "30"
click at [470, 109] on select "0 min 15 min 30 min 45 min 60 min 75 min 90 min" at bounding box center [489, 116] width 38 height 14
click at [527, 137] on div "Rate baqsic - 18.32 Start Time 06:30 End Time 14:00 Break 0 min 15 min 30 min 4…" at bounding box center [492, 103] width 151 height 109
drag, startPoint x: 501, startPoint y: 190, endPoint x: 509, endPoint y: 194, distance: 9.0
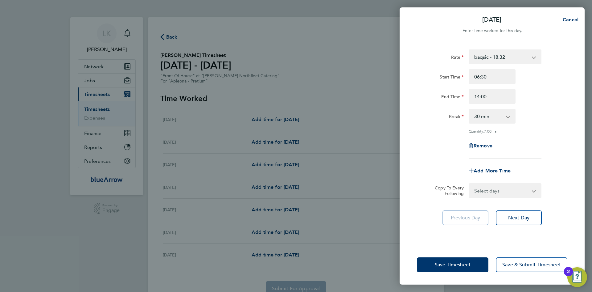
click at [501, 190] on select "Select days Day Weekday (Mon-Fri) [DATE] [DATE] [DATE] [DATE] [DATE] [DATE]" at bounding box center [502, 191] width 65 height 14
select select "SUN"
click at [470, 184] on select "Select days Day Weekday (Mon-Fri) [DATE] [DATE] [DATE] [DATE] [DATE] [DATE]" at bounding box center [502, 191] width 65 height 14
select select "[DATE]"
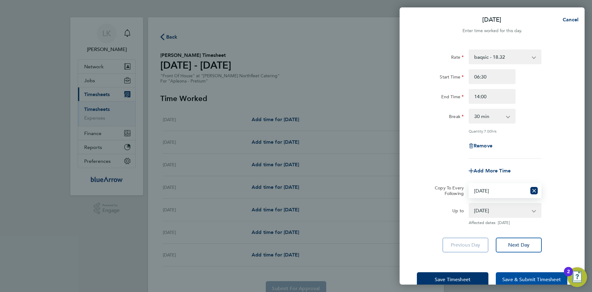
click at [526, 273] on button "Save & Submit Timesheet" at bounding box center [532, 279] width 72 height 15
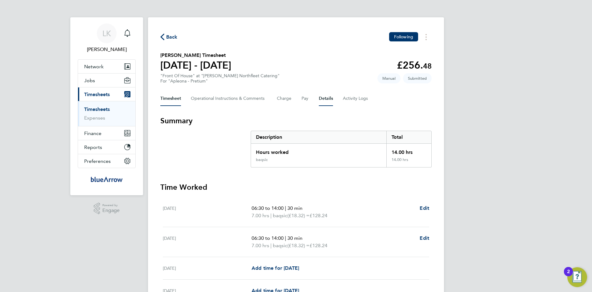
click at [323, 98] on button "Details" at bounding box center [326, 98] width 14 height 15
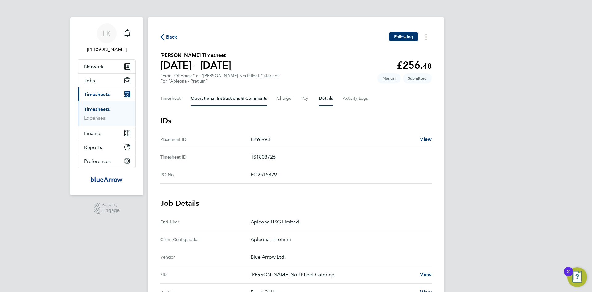
click at [212, 98] on Comments-tab "Operational Instructions & Comments" at bounding box center [229, 98] width 76 height 15
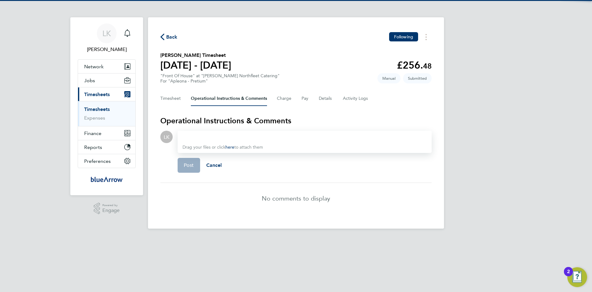
click at [201, 139] on div at bounding box center [305, 136] width 244 height 7
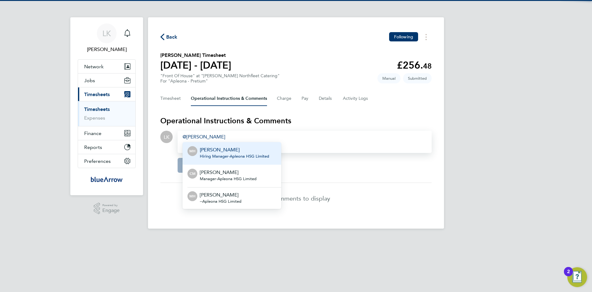
click at [216, 155] on span "Hiring Manager - Apleona HSG Limited" at bounding box center [234, 156] width 69 height 5
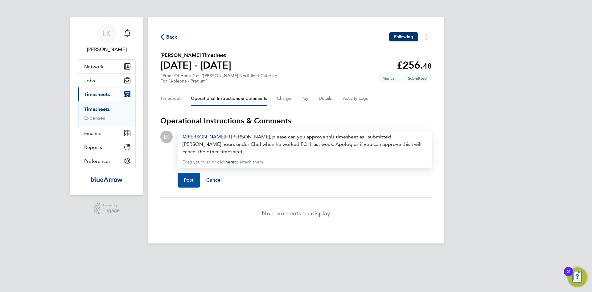
click at [185, 172] on button "Post" at bounding box center [189, 179] width 23 height 15
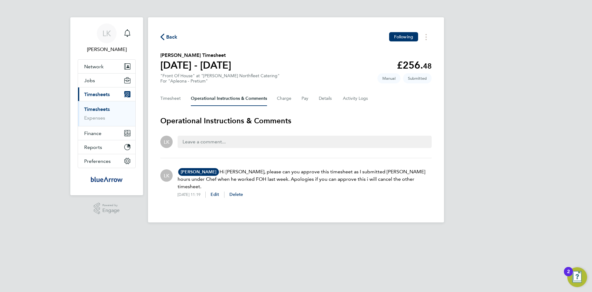
click at [170, 37] on span "Back" at bounding box center [171, 36] width 11 height 7
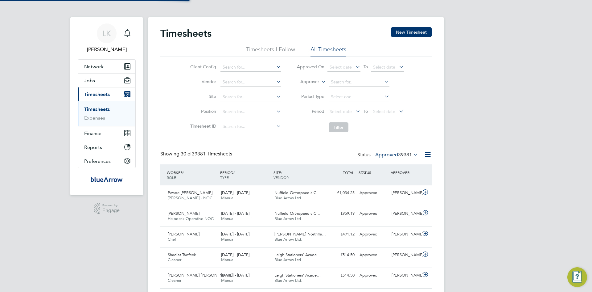
scroll to position [16, 54]
click at [412, 153] on icon at bounding box center [412, 154] width 0 height 9
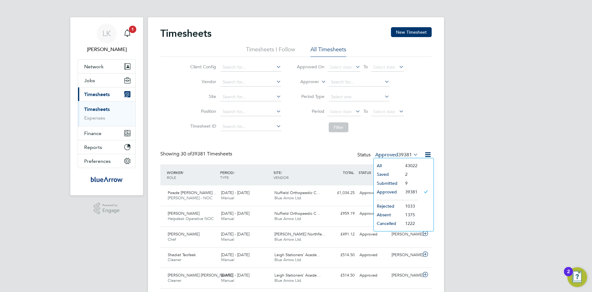
click at [390, 185] on li "Submitted" at bounding box center [388, 183] width 28 height 9
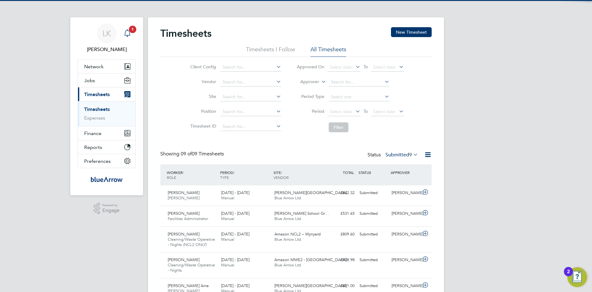
click at [125, 32] on icon "Main navigation" at bounding box center [127, 32] width 6 height 6
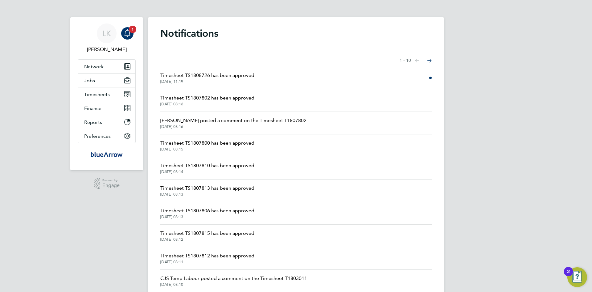
click at [201, 76] on span "Timesheet TS1808726 has been approved" at bounding box center [207, 75] width 94 height 7
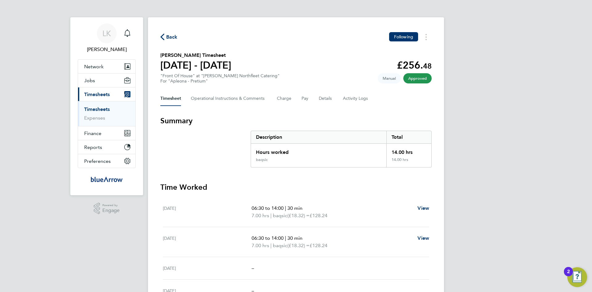
click at [100, 108] on link "Timesheets" at bounding box center [97, 109] width 26 height 6
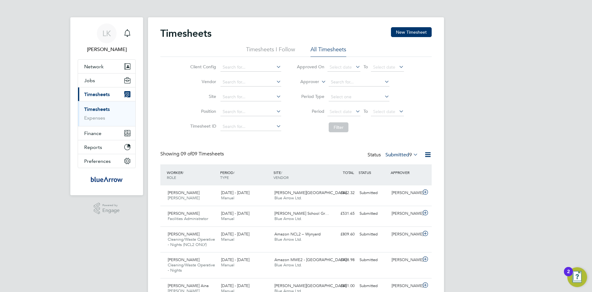
click at [412, 153] on icon at bounding box center [412, 154] width 0 height 9
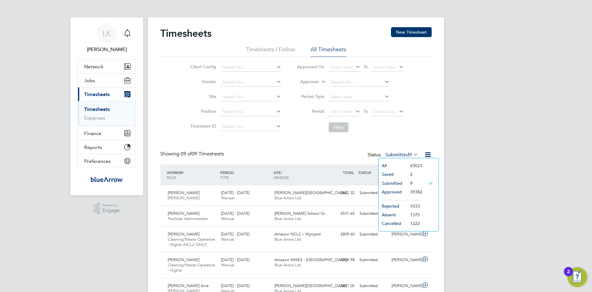
click at [396, 189] on li "Approved" at bounding box center [393, 191] width 28 height 9
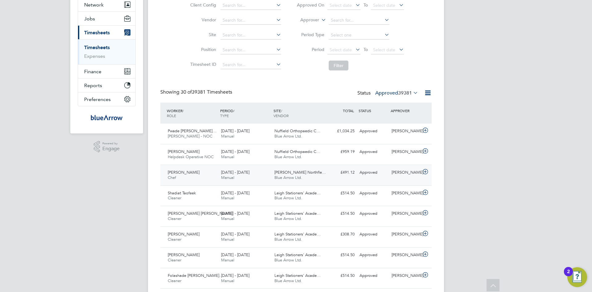
click at [426, 170] on icon at bounding box center [426, 171] width 8 height 5
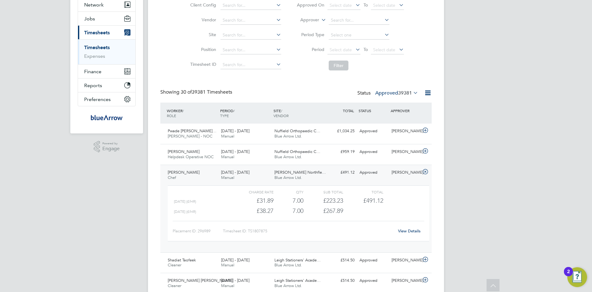
click at [412, 229] on link "View Details" at bounding box center [409, 230] width 23 height 5
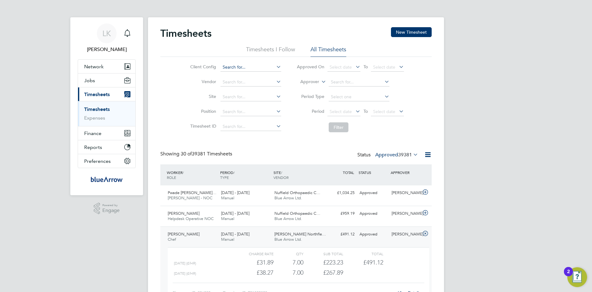
click at [236, 67] on input at bounding box center [251, 67] width 61 height 9
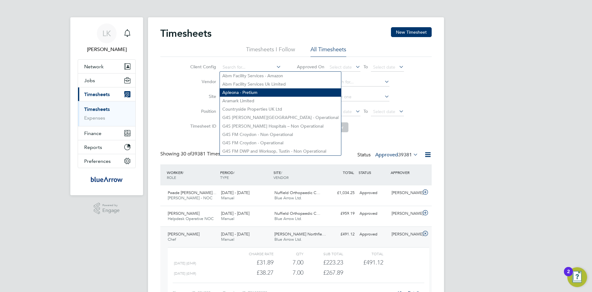
click at [241, 92] on li "Apleona - Pretium" at bounding box center [280, 92] width 121 height 8
type input "Apleona - Pretium"
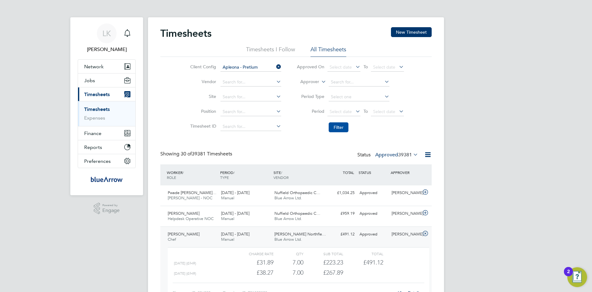
click at [339, 130] on button "Filter" at bounding box center [339, 127] width 20 height 10
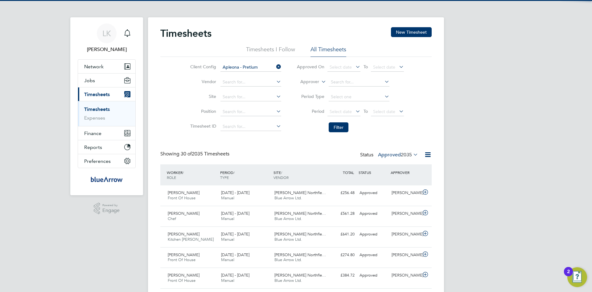
scroll to position [16, 54]
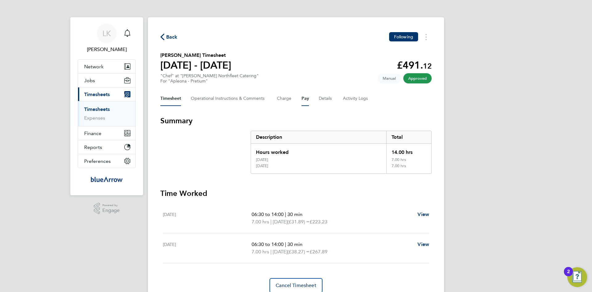
click at [303, 97] on button "Pay" at bounding box center [305, 98] width 7 height 15
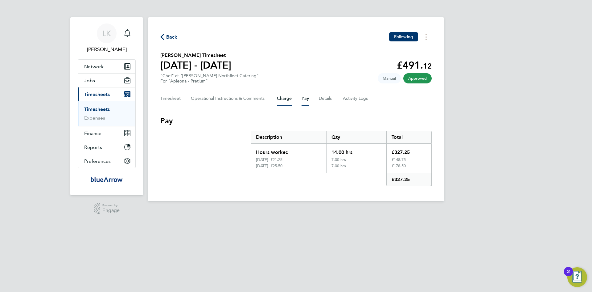
click at [280, 97] on button "Charge" at bounding box center [284, 98] width 15 height 15
click at [301, 97] on div "Timesheet Operational Instructions & Comments Charge Pay Details Activity Logs" at bounding box center [295, 98] width 271 height 15
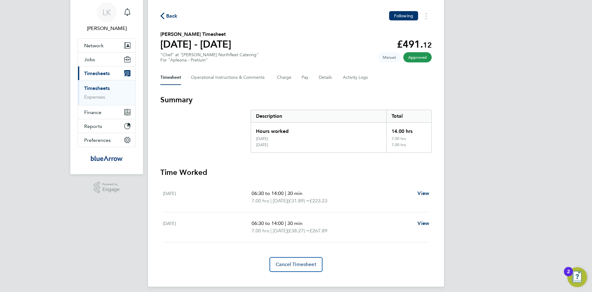
scroll to position [26, 0]
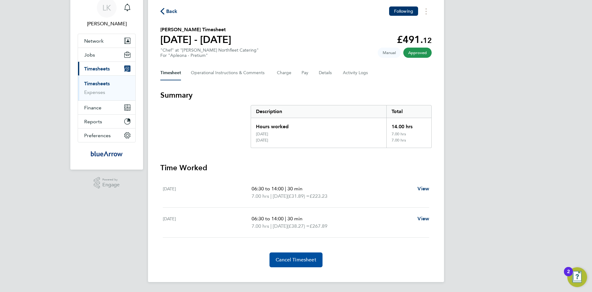
click at [291, 259] on span "Cancel Timesheet" at bounding box center [296, 259] width 41 height 6
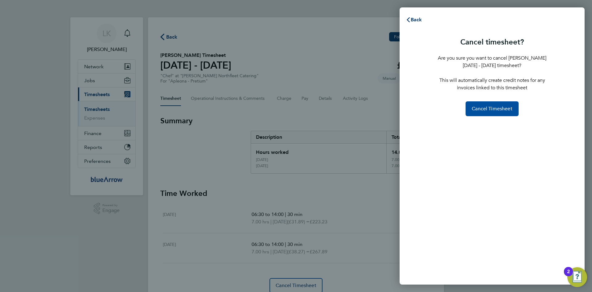
click at [491, 112] on button "Cancel Timesheet" at bounding box center [492, 108] width 53 height 15
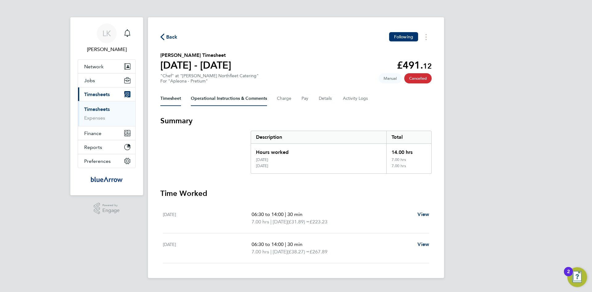
click at [230, 99] on Comments-tab "Operational Instructions & Comments" at bounding box center [229, 98] width 76 height 15
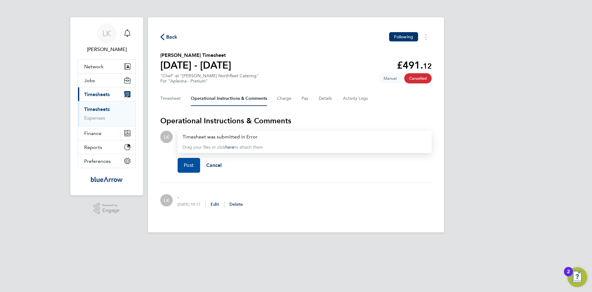
click at [196, 163] on button "Post" at bounding box center [189, 165] width 23 height 15
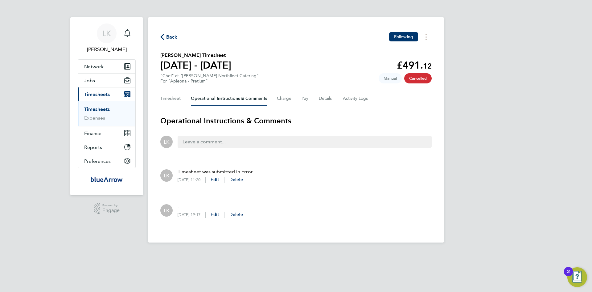
click at [169, 38] on span "Back" at bounding box center [171, 36] width 11 height 7
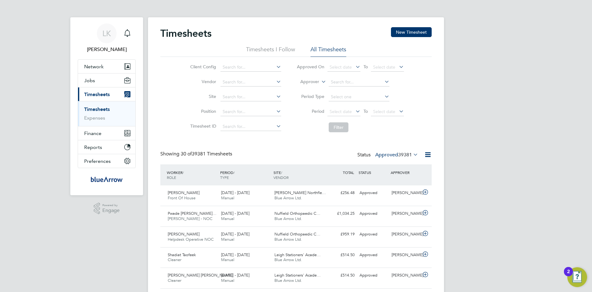
click at [412, 154] on icon at bounding box center [412, 154] width 0 height 9
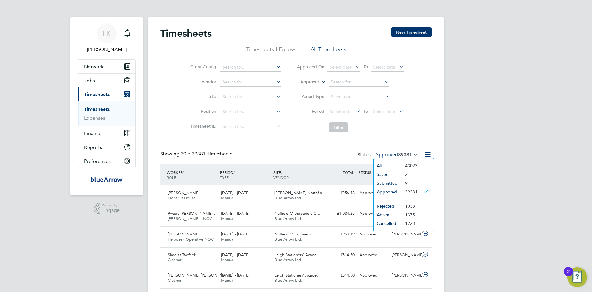
click at [390, 192] on li "Approved" at bounding box center [388, 191] width 28 height 9
